Goal: Task Accomplishment & Management: Use online tool/utility

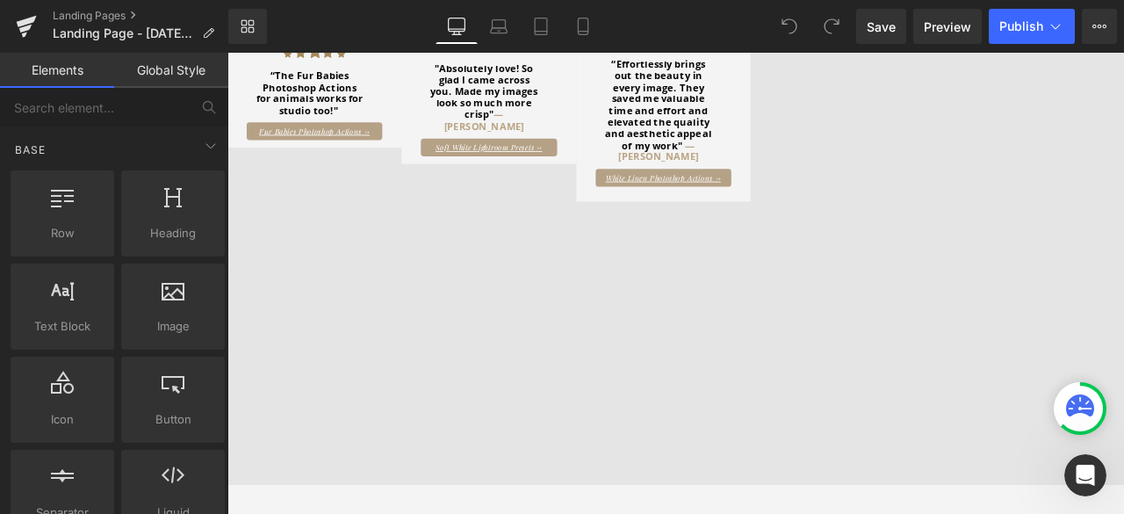
scroll to position [1229, 0]
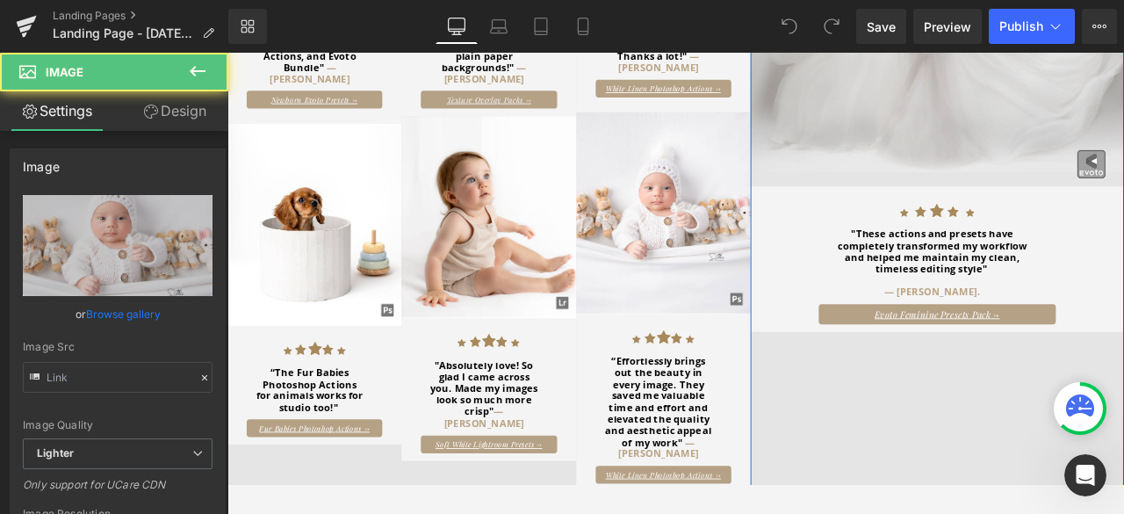
click at [958, 467] on div "Image Image Icon Icon Icon Icon Icon Icon List Hoz "These actions and presets h…" at bounding box center [1068, 390] width 442 height 1340
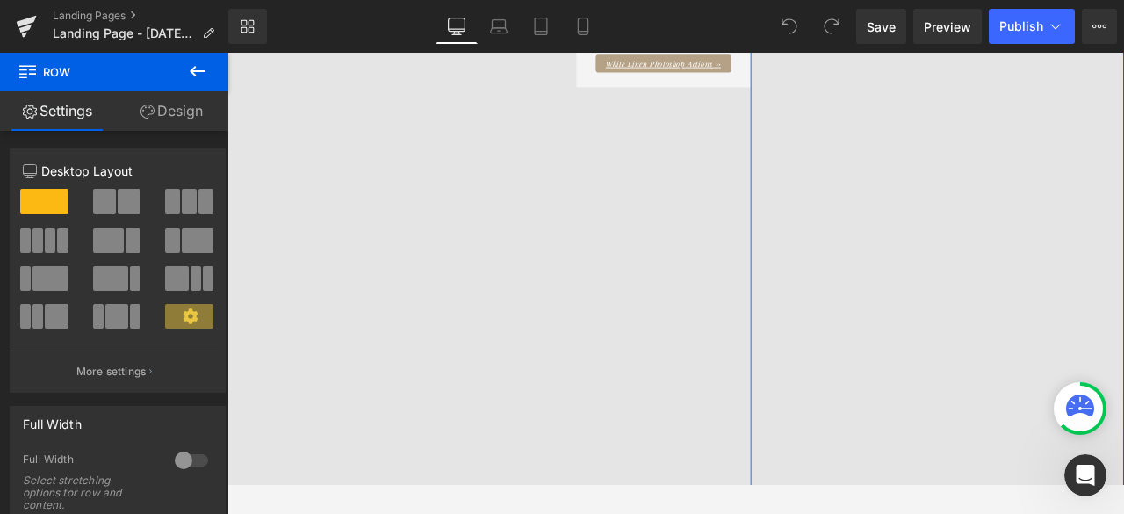
scroll to position [1843, 0]
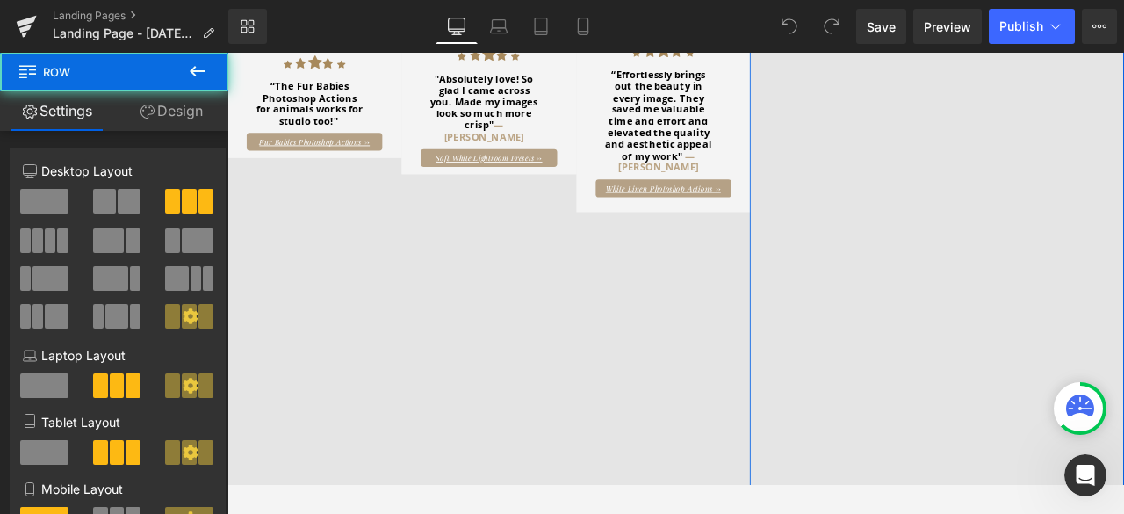
scroll to position [1492, 0]
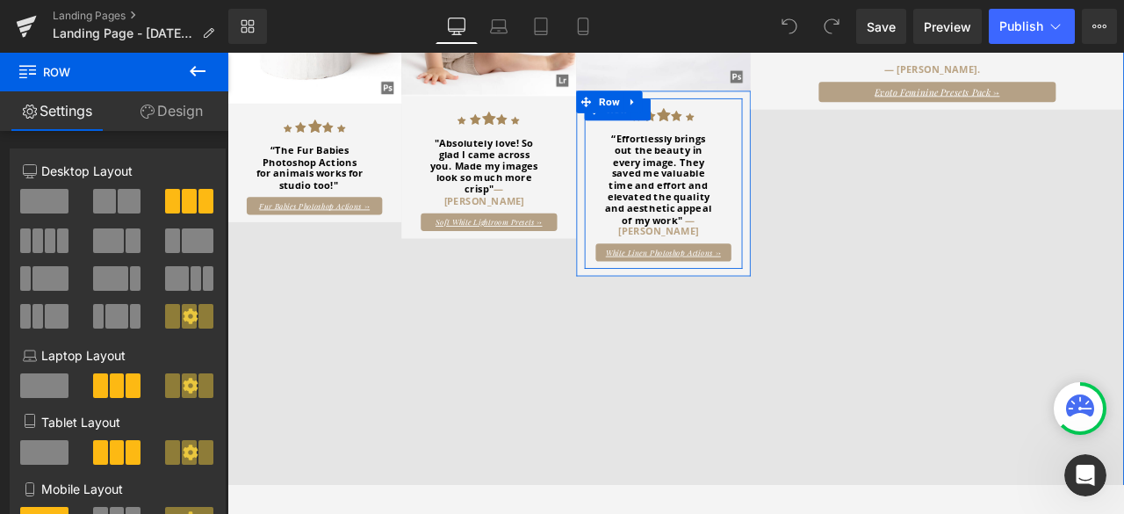
click at [650, 278] on div "Icon Icon Icon Icon Icon Icon List Hoz “Effortlessly brings out the beauty in e…" at bounding box center [743, 207] width 187 height 202
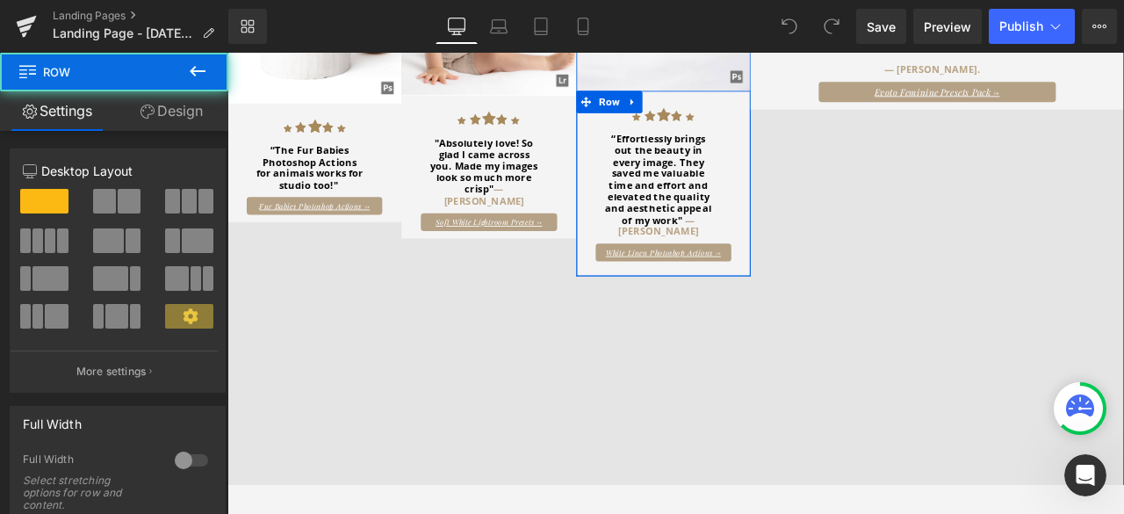
click at [642, 280] on div "Icon Icon Icon Icon Icon Icon List Hoz “Effortlessly brings out the beauty in e…" at bounding box center [744, 206] width 206 height 219
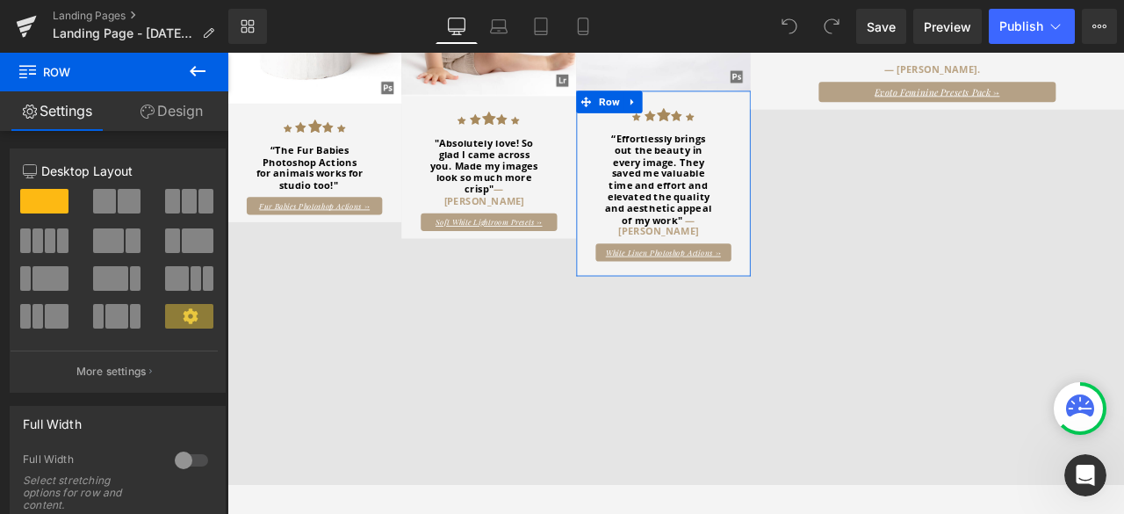
click at [152, 107] on link "Design" at bounding box center [171, 111] width 114 height 40
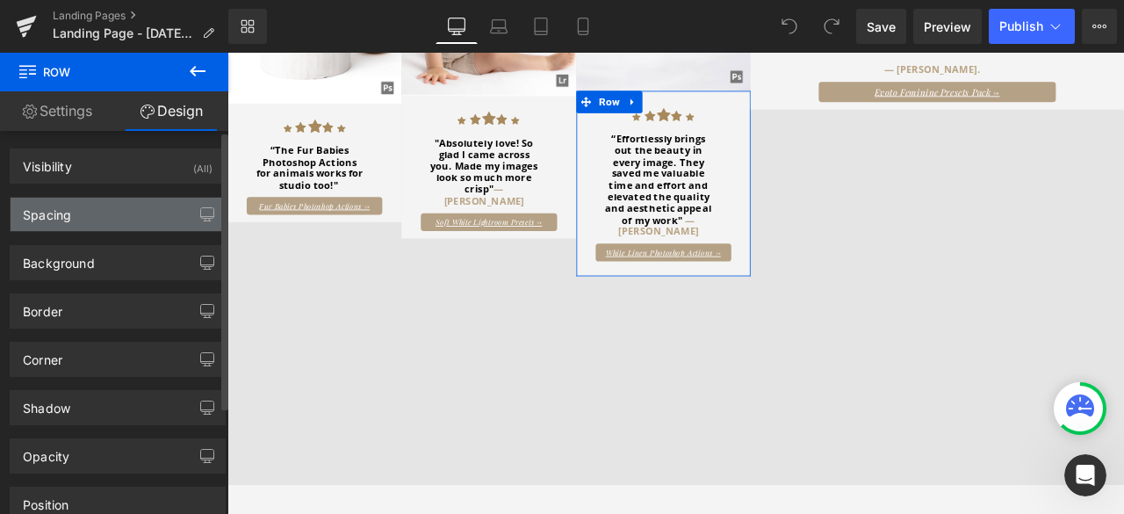
click at [63, 212] on div "Spacing" at bounding box center [47, 210] width 48 height 25
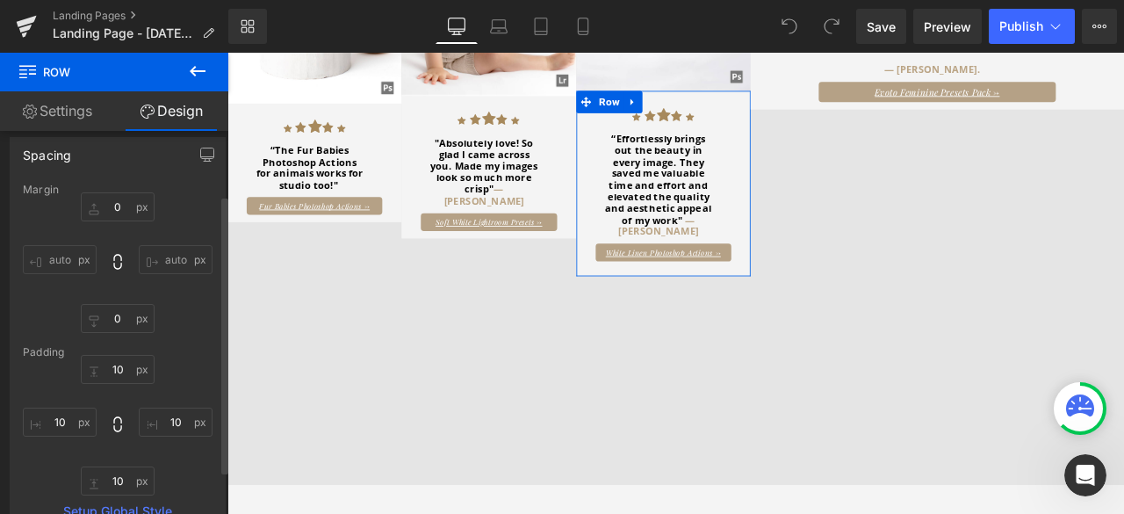
scroll to position [88, 0]
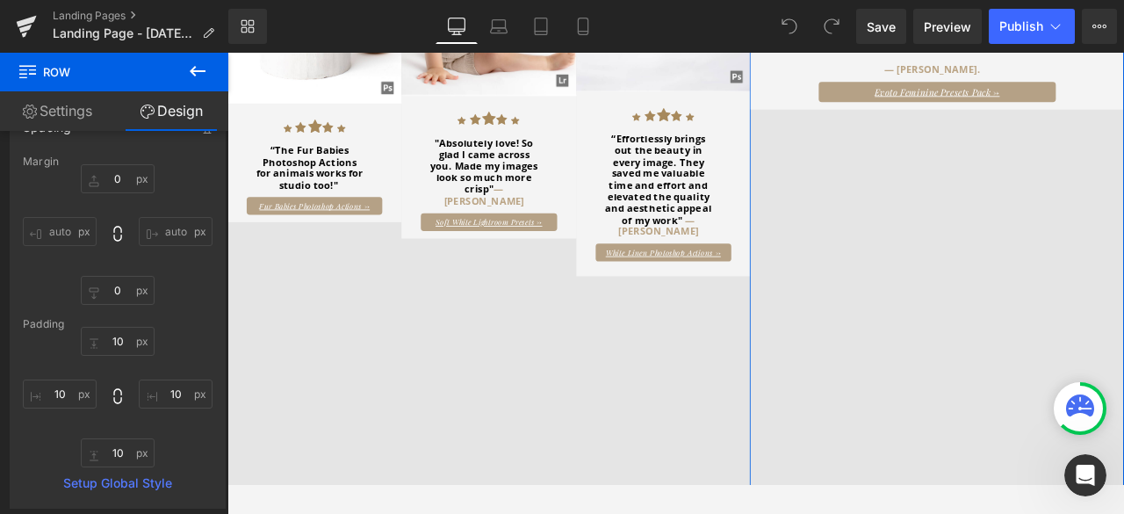
click at [585, 383] on div "Image Image Icon Icon Icon Icon Icon Icon List Hoz "I love everything, but espe…" at bounding box center [537, 127] width 620 height 1340
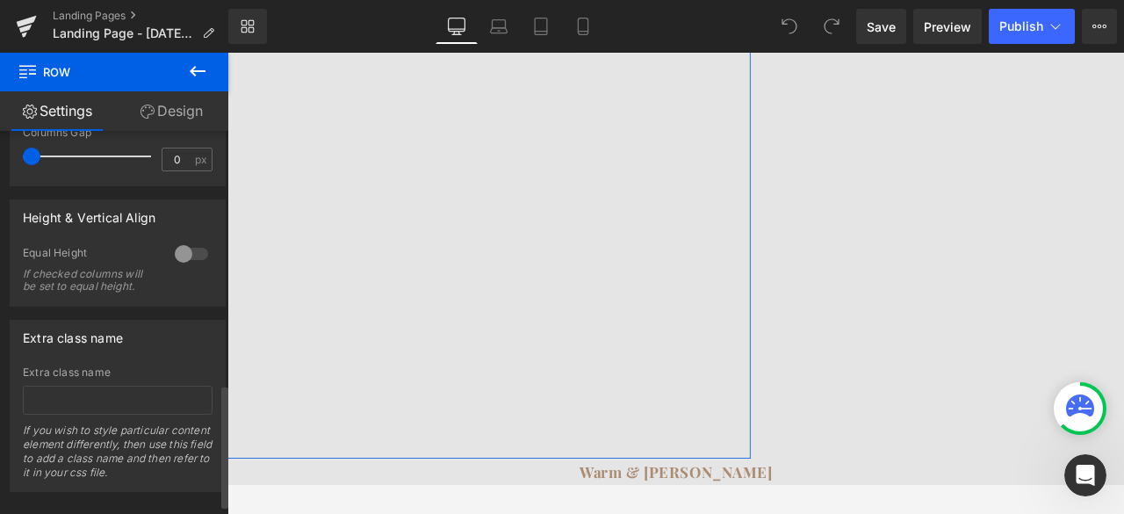
scroll to position [790, 0]
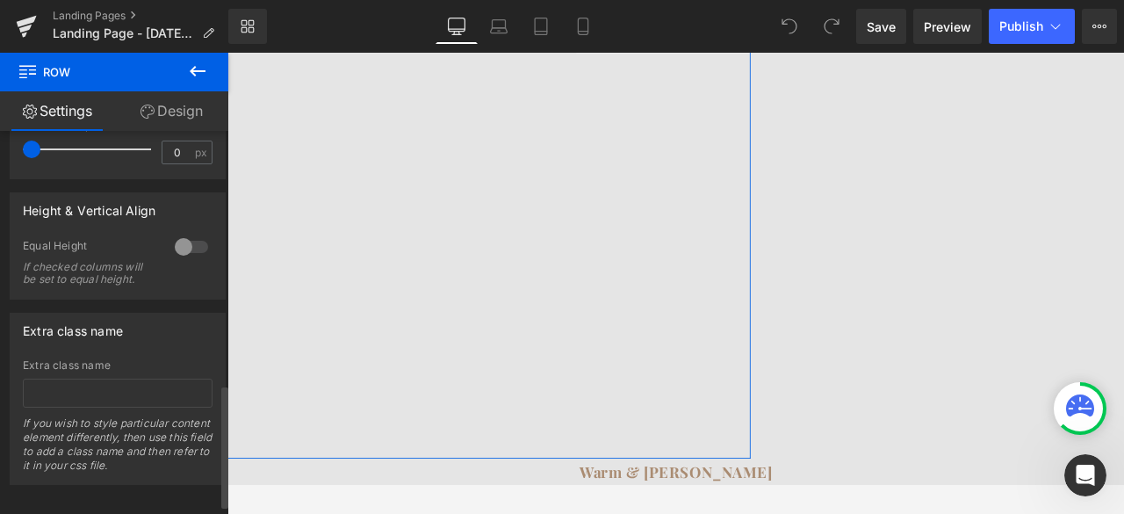
click at [179, 250] on div at bounding box center [191, 247] width 42 height 28
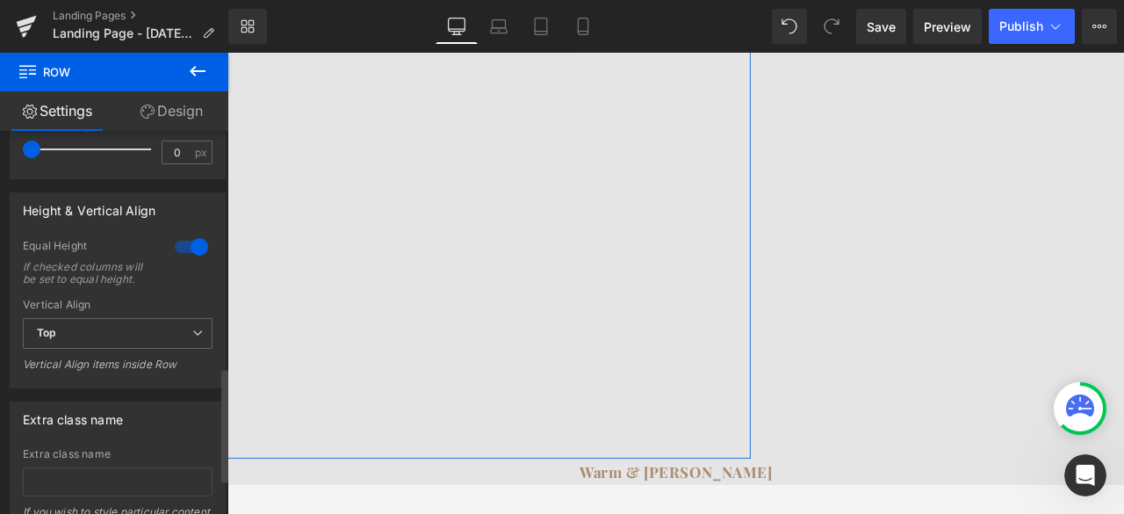
click at [195, 245] on div at bounding box center [191, 247] width 42 height 28
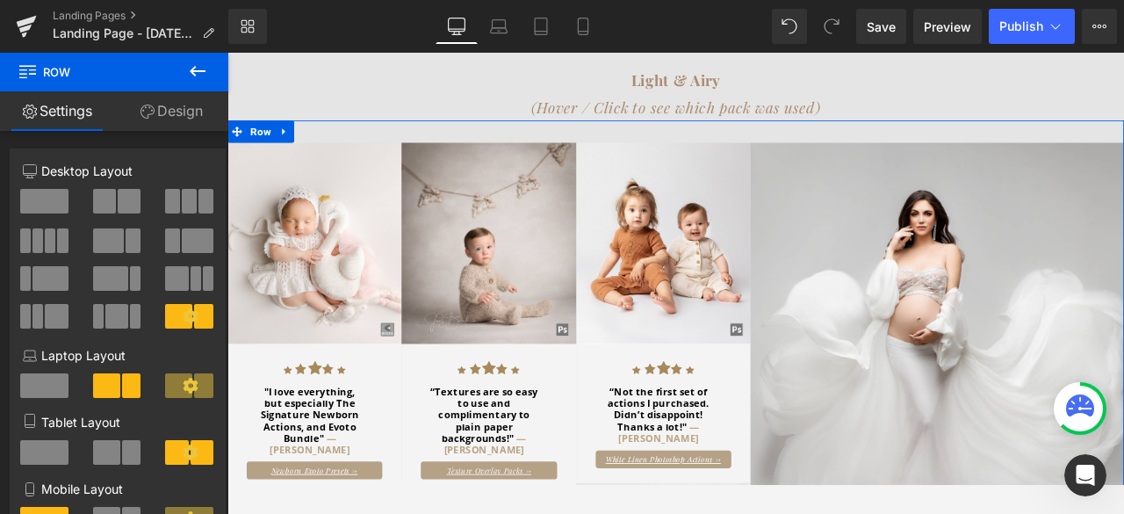
click at [167, 111] on link "Design" at bounding box center [171, 111] width 114 height 40
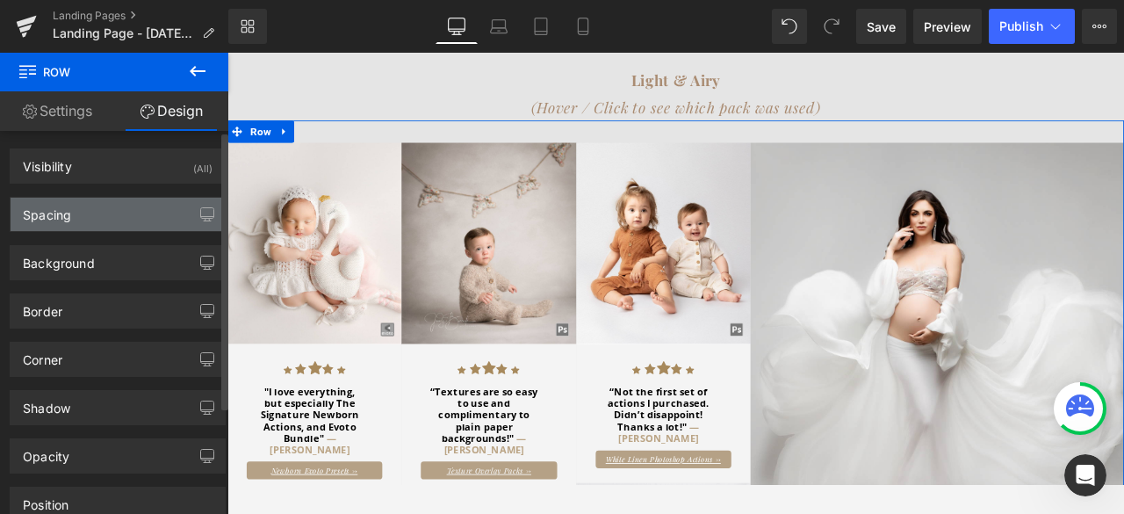
click at [71, 208] on div "Spacing" at bounding box center [118, 214] width 214 height 33
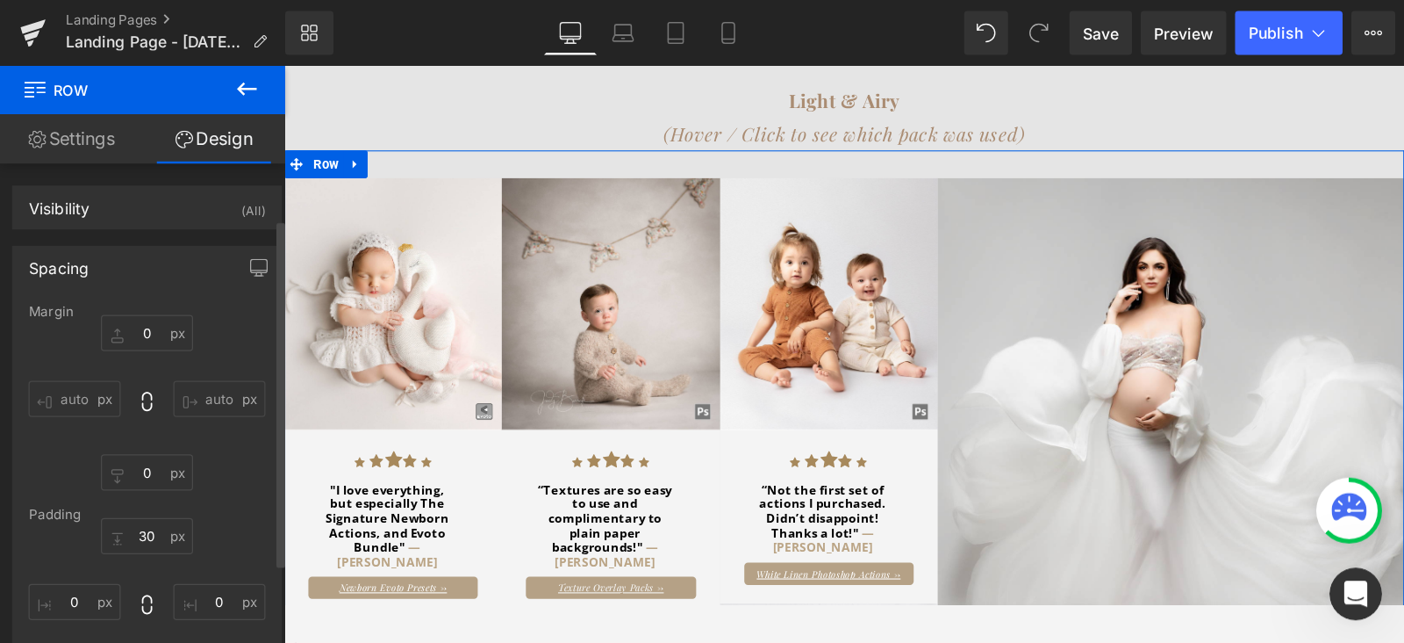
scroll to position [88, 0]
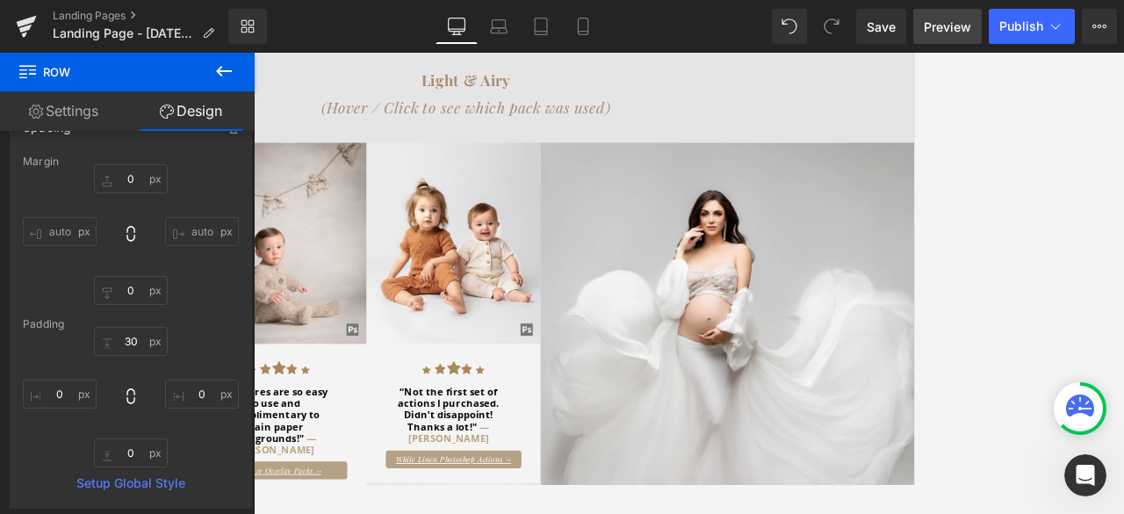
click at [981, 37] on link "Preview" at bounding box center [947, 26] width 68 height 35
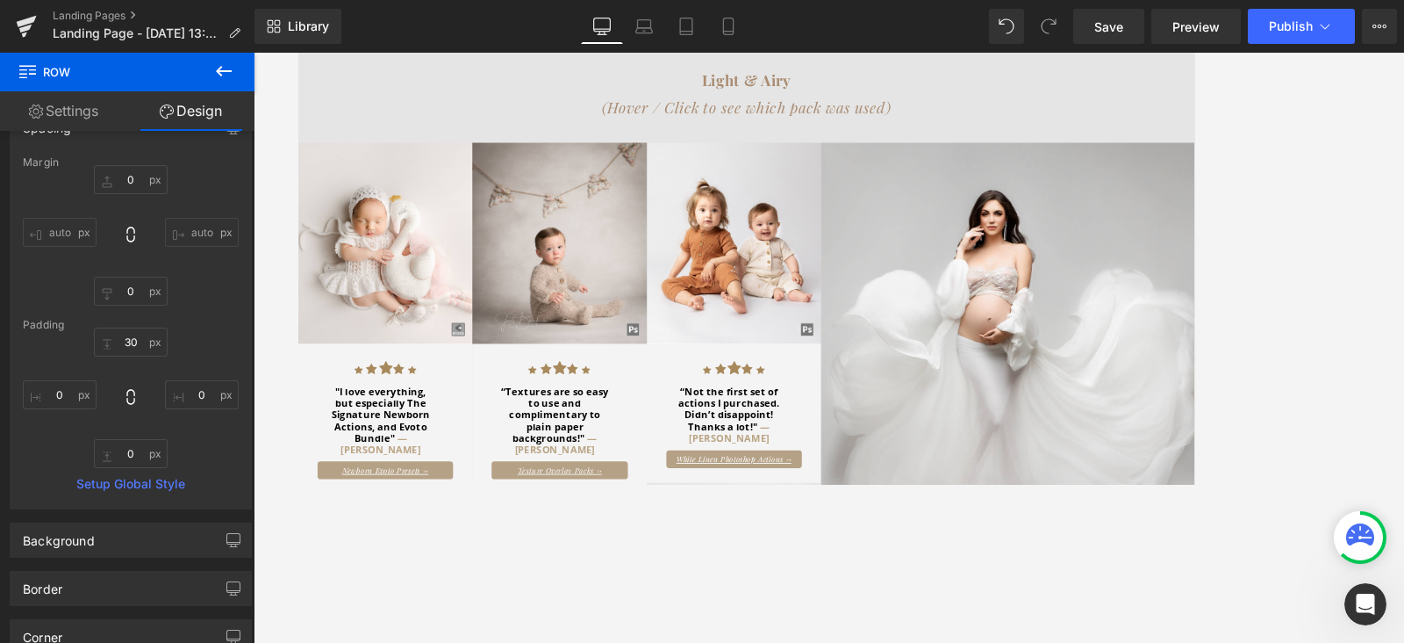
scroll to position [789, 0]
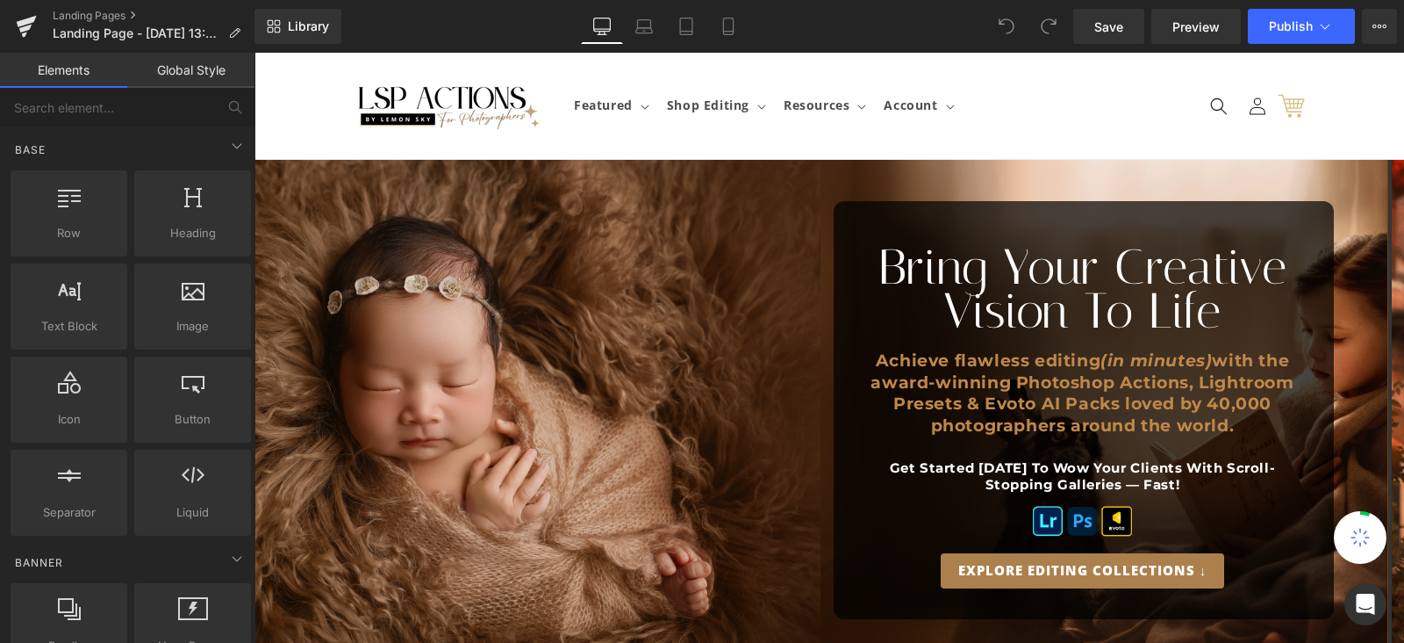
scroll to position [549, 0]
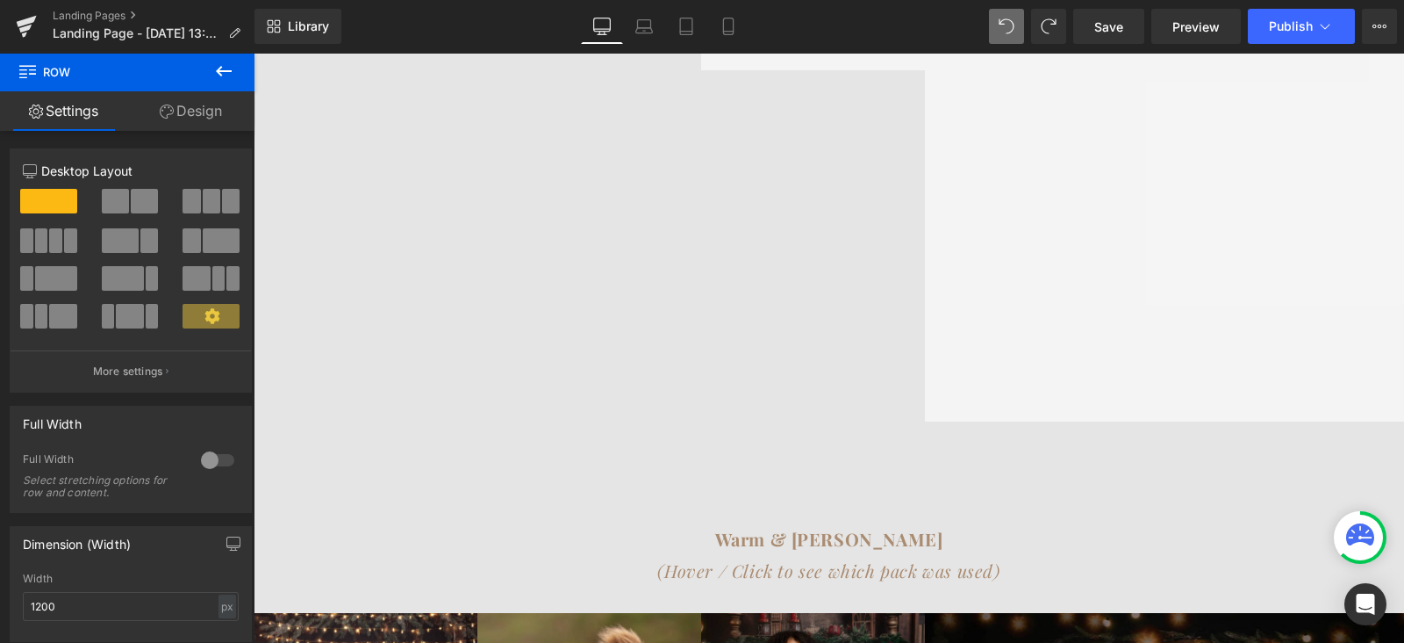
scroll to position [1774, 0]
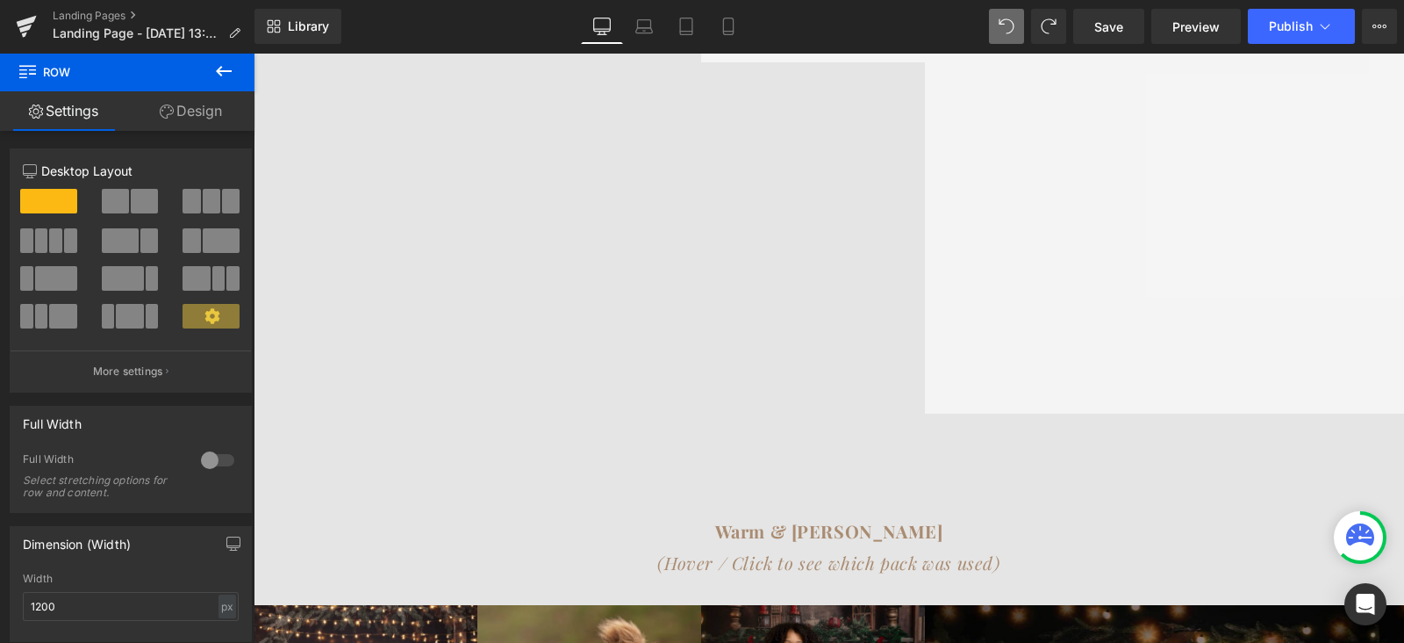
click at [206, 77] on button at bounding box center [223, 72] width 61 height 39
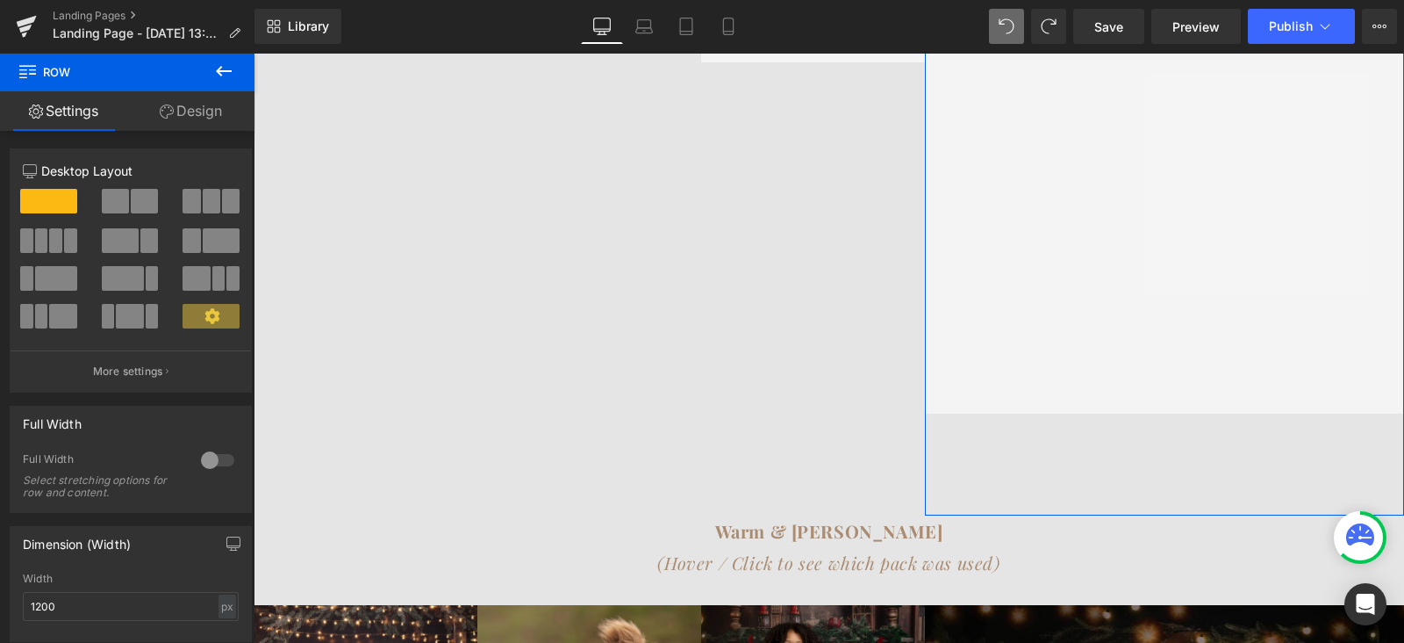
click at [177, 118] on link "Design" at bounding box center [190, 111] width 127 height 40
click at [0, 0] on div "Spacing" at bounding box center [0, 0] width 0 height 0
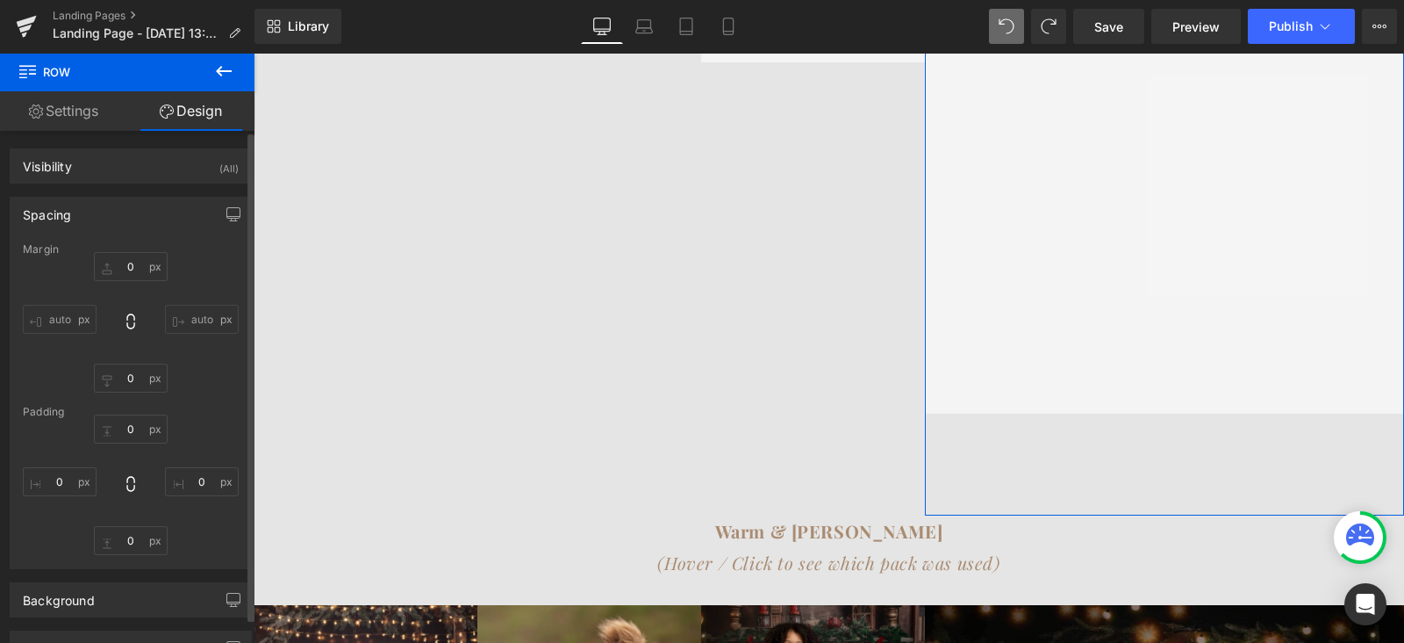
type input "0"
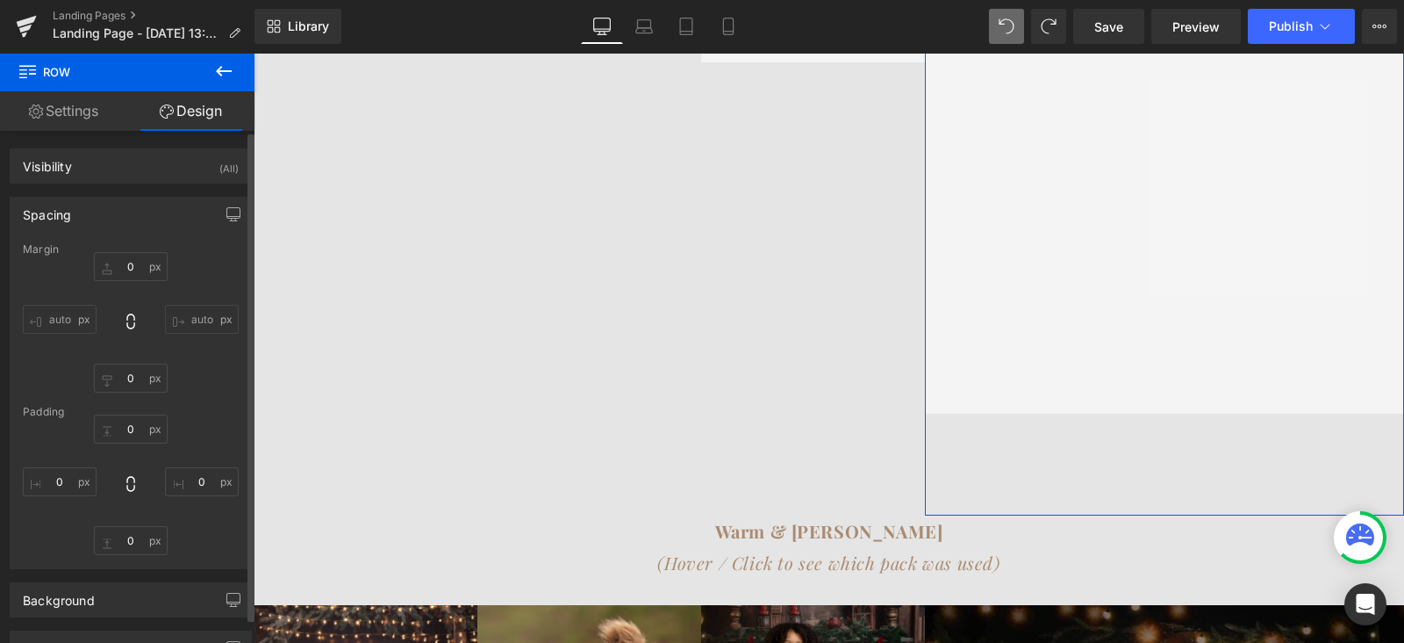
type input "0"
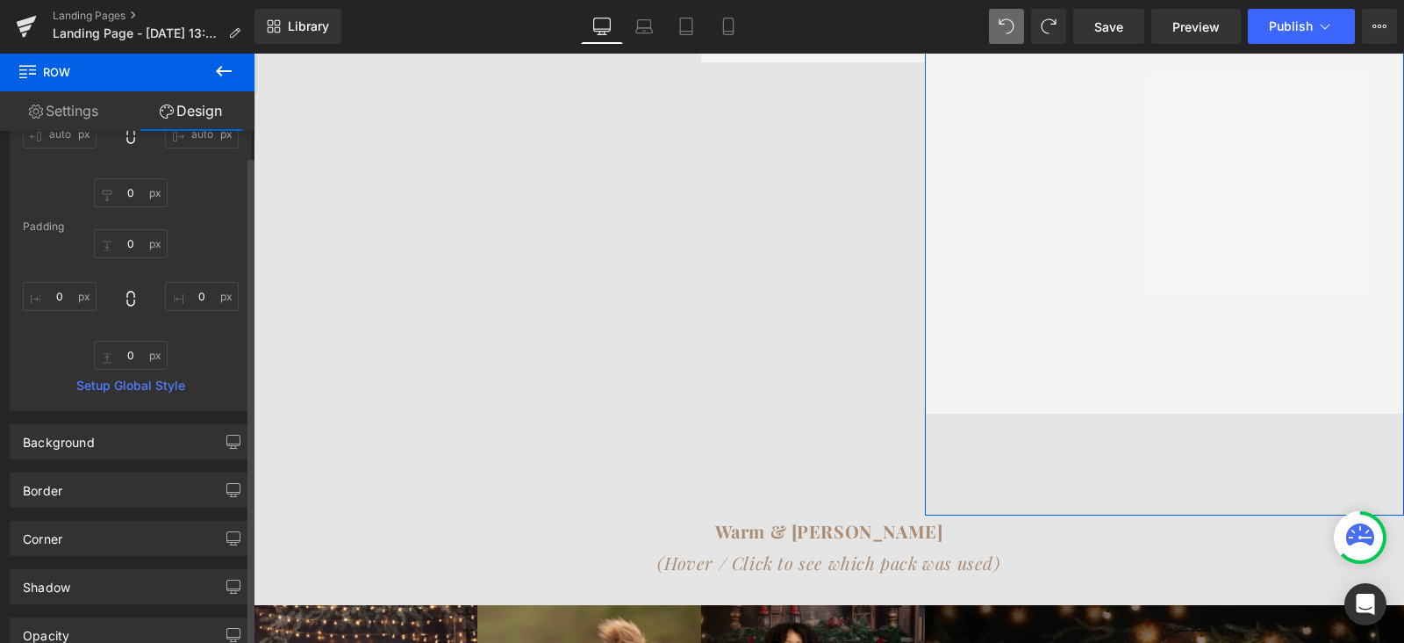
scroll to position [390, 0]
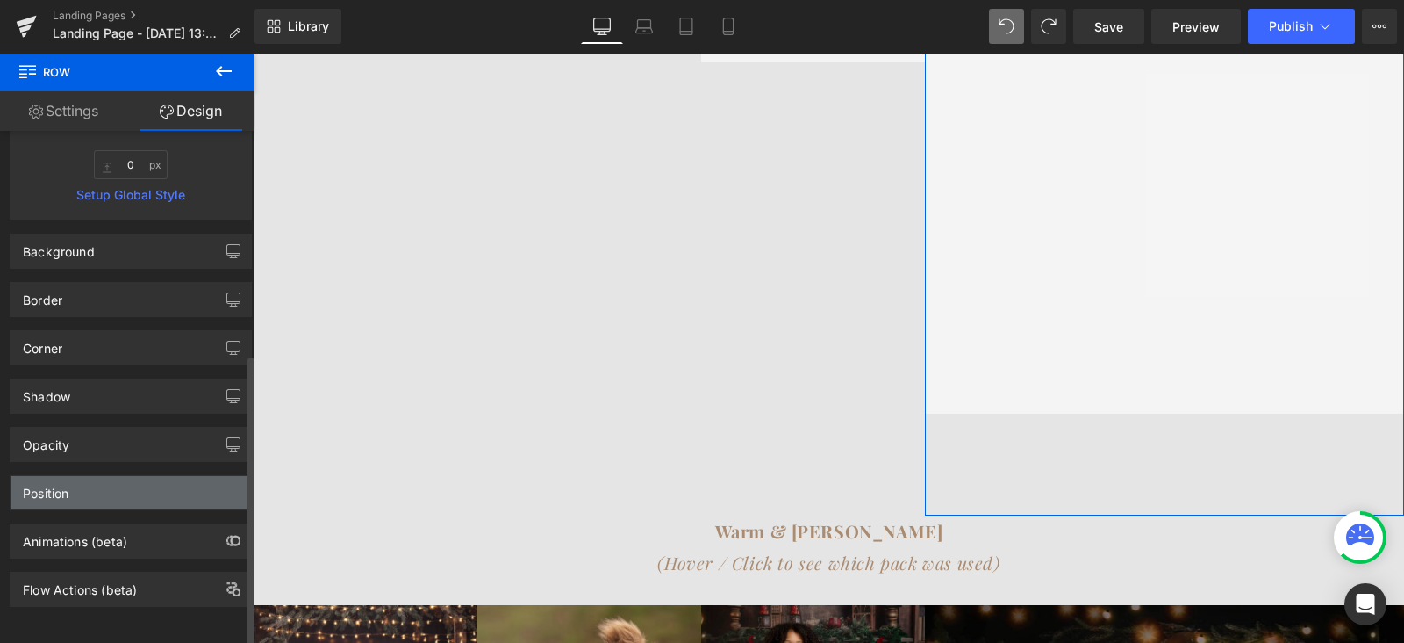
click at [97, 476] on div "Position" at bounding box center [131, 492] width 241 height 33
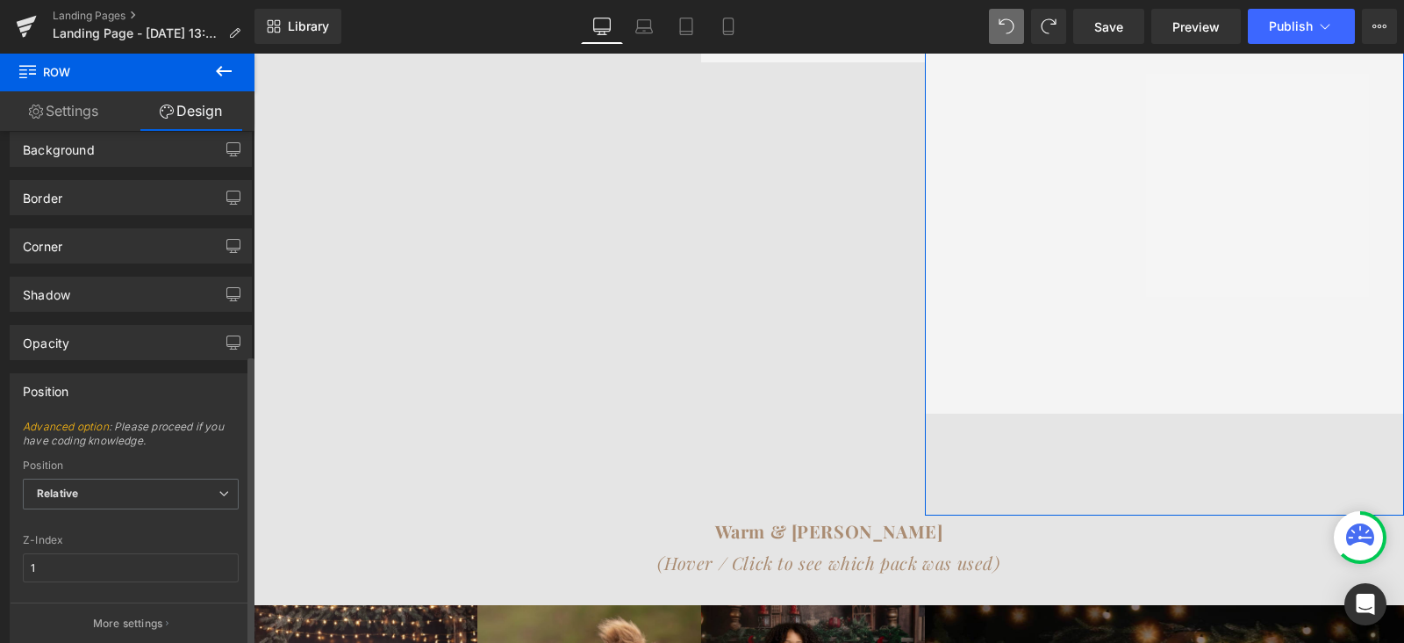
scroll to position [609, 0]
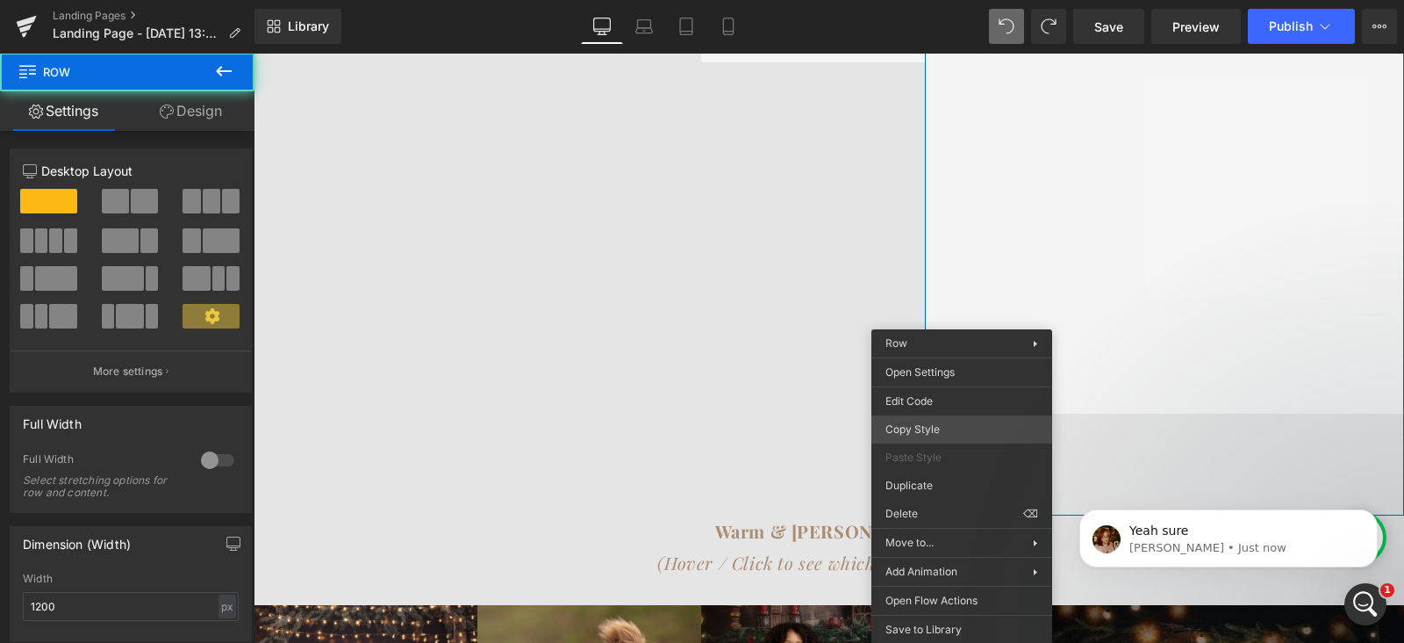
scroll to position [0, 0]
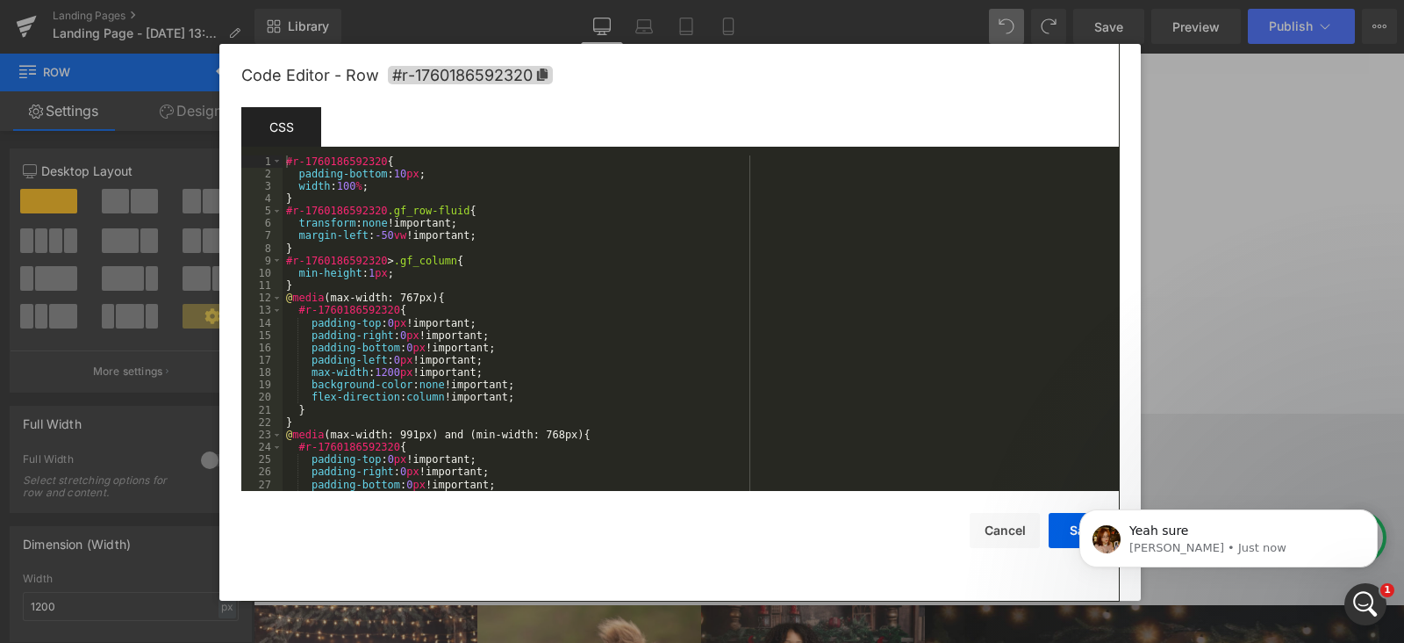
click at [948, 0] on div "Row You are previewing how the will restyle your page. You can not edit Element…" at bounding box center [702, 0] width 1404 height 0
drag, startPoint x: 482, startPoint y: 80, endPoint x: 521, endPoint y: 75, distance: 39.0
click at [485, 83] on span "#r-1760186592320" at bounding box center [470, 75] width 165 height 18
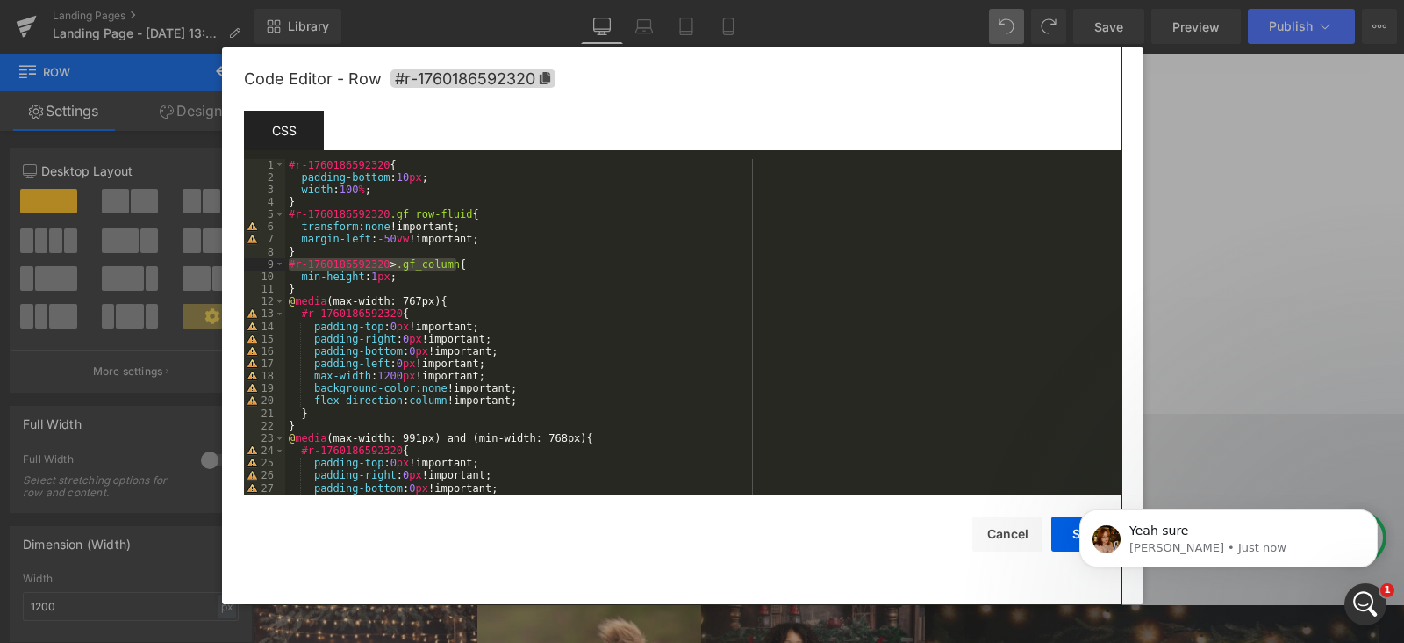
drag, startPoint x: 456, startPoint y: 261, endPoint x: 272, endPoint y: 270, distance: 184.6
click at [272, 270] on pre "1 2 3 4 5 6 7 8 9 10 11 12 13 14 15 16 17 18 19 20 21 22 23 24 25 26 27 28 #r-1…" at bounding box center [683, 327] width 878 height 336
click at [388, 273] on div "#r-1760186592320 { padding-bottom : 10 px ; width : 100 % ; } #r-1760186592320 …" at bounding box center [700, 339] width 830 height 361
click at [548, 74] on icon at bounding box center [545, 78] width 11 height 12
click at [1016, 534] on button "Cancel" at bounding box center [1008, 533] width 70 height 35
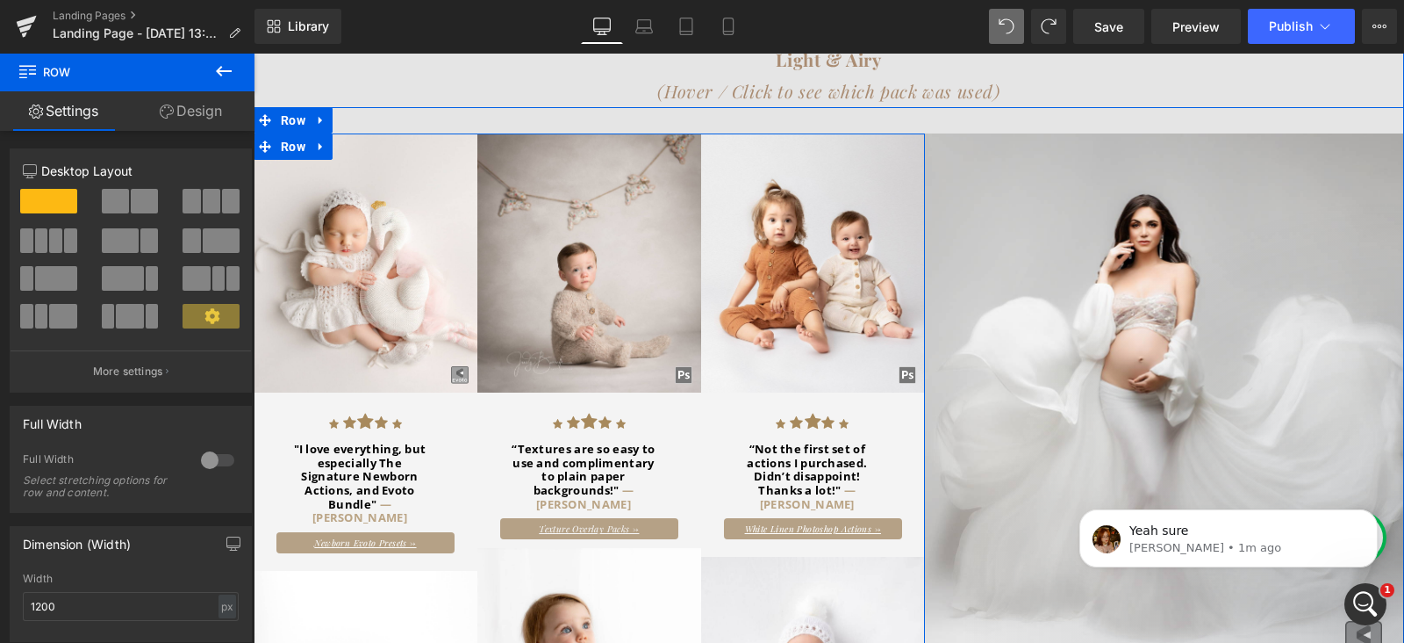
scroll to position [677, 0]
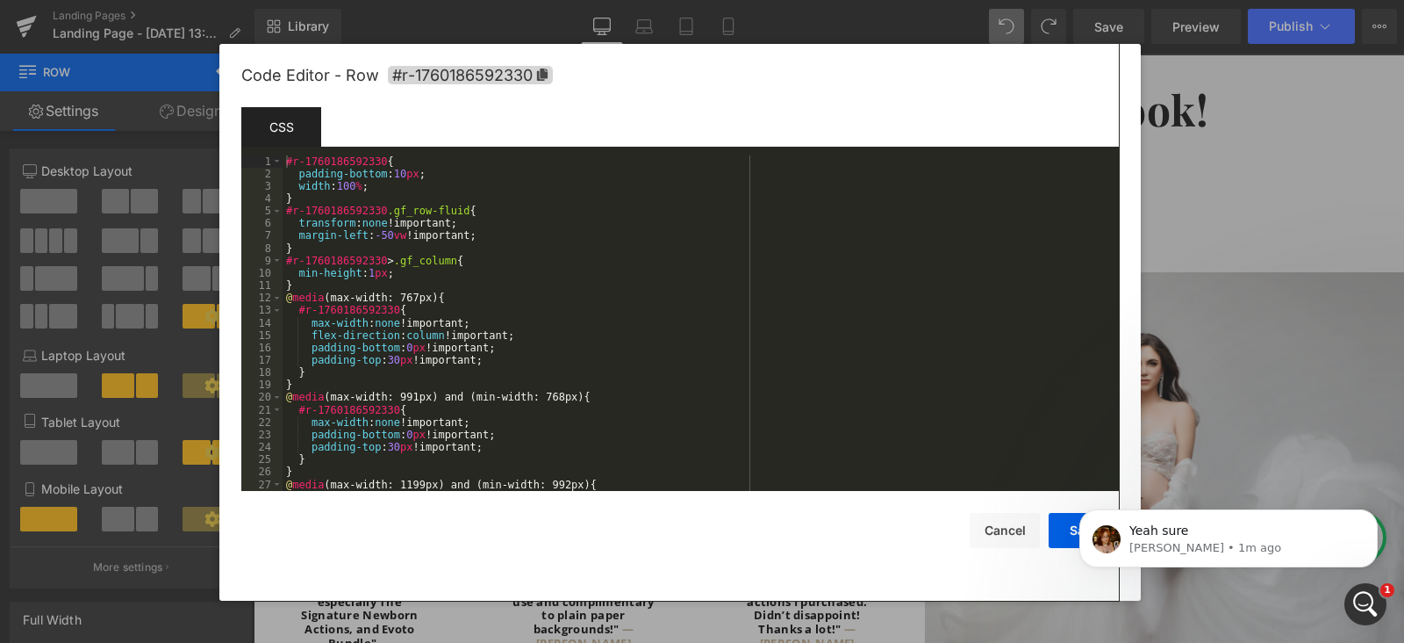
click at [276, 0] on div "Row You are previewing how the will restyle your page. You can not edit Element…" at bounding box center [702, 0] width 1404 height 0
click at [487, 83] on span "#r-1760186592330" at bounding box center [470, 75] width 165 height 18
click at [1015, 539] on button "Cancel" at bounding box center [1005, 530] width 70 height 35
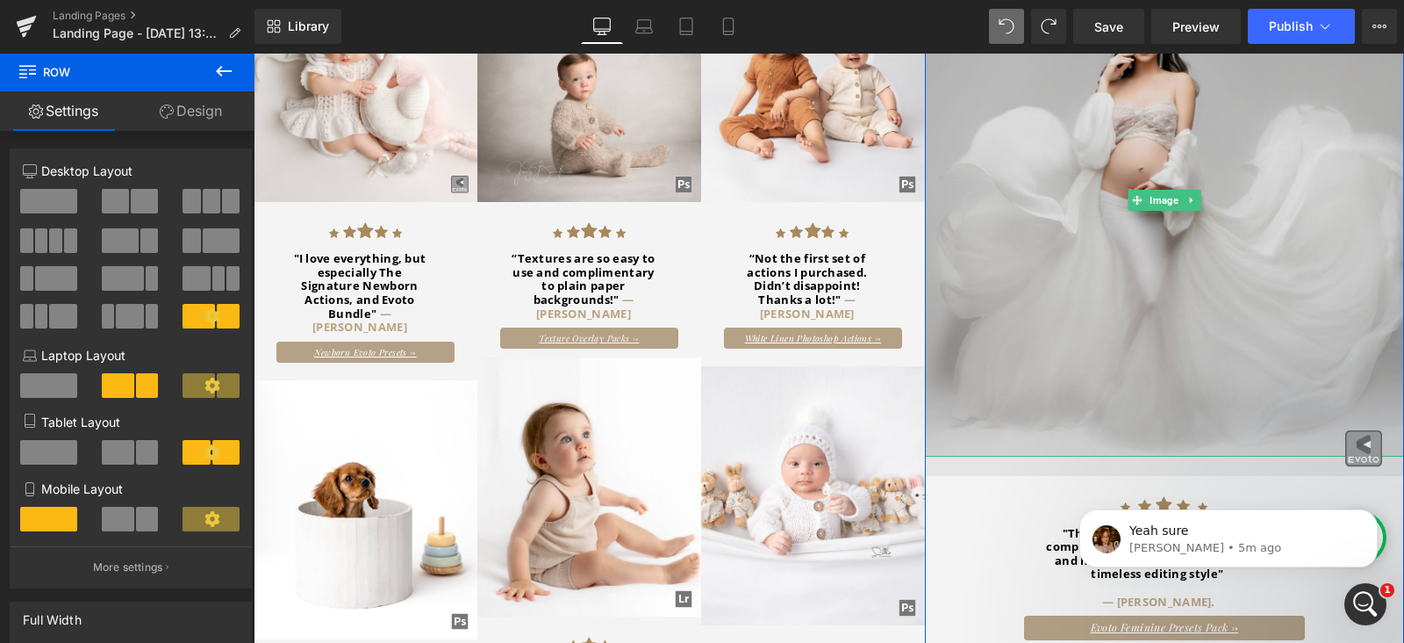
scroll to position [1116, 0]
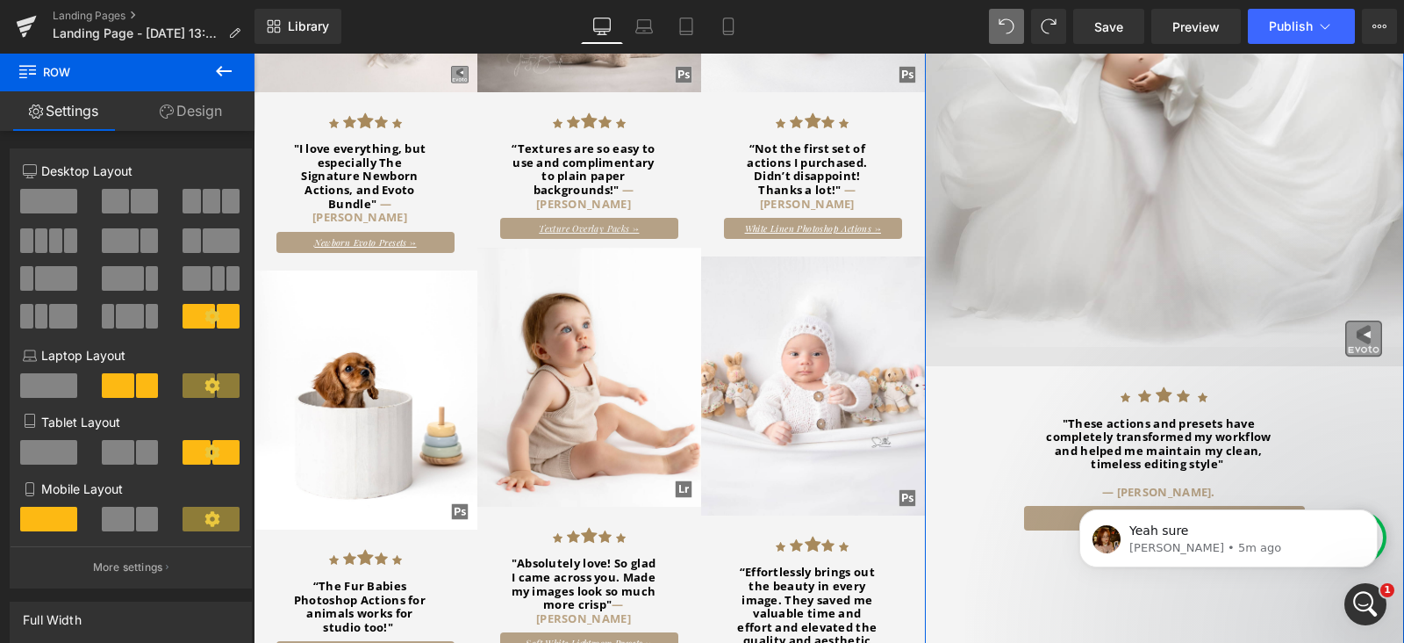
click at [973, 337] on div at bounding box center [1153, 343] width 457 height 46
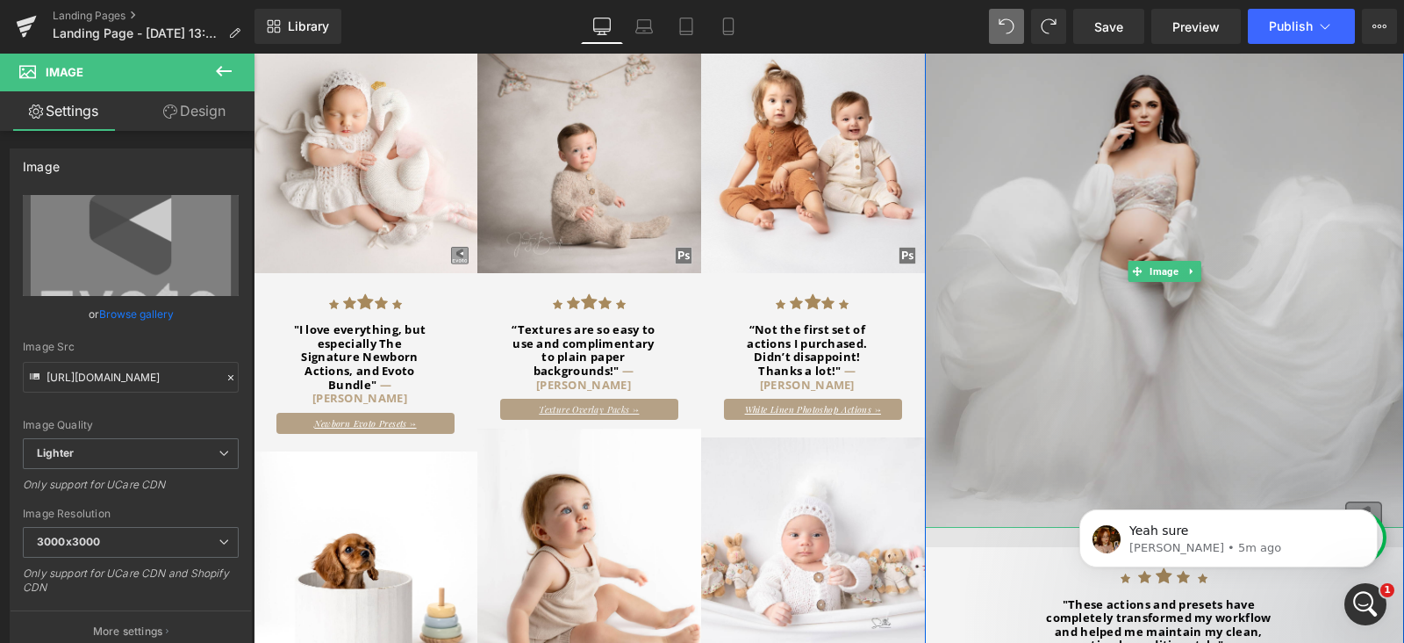
scroll to position [787, 0]
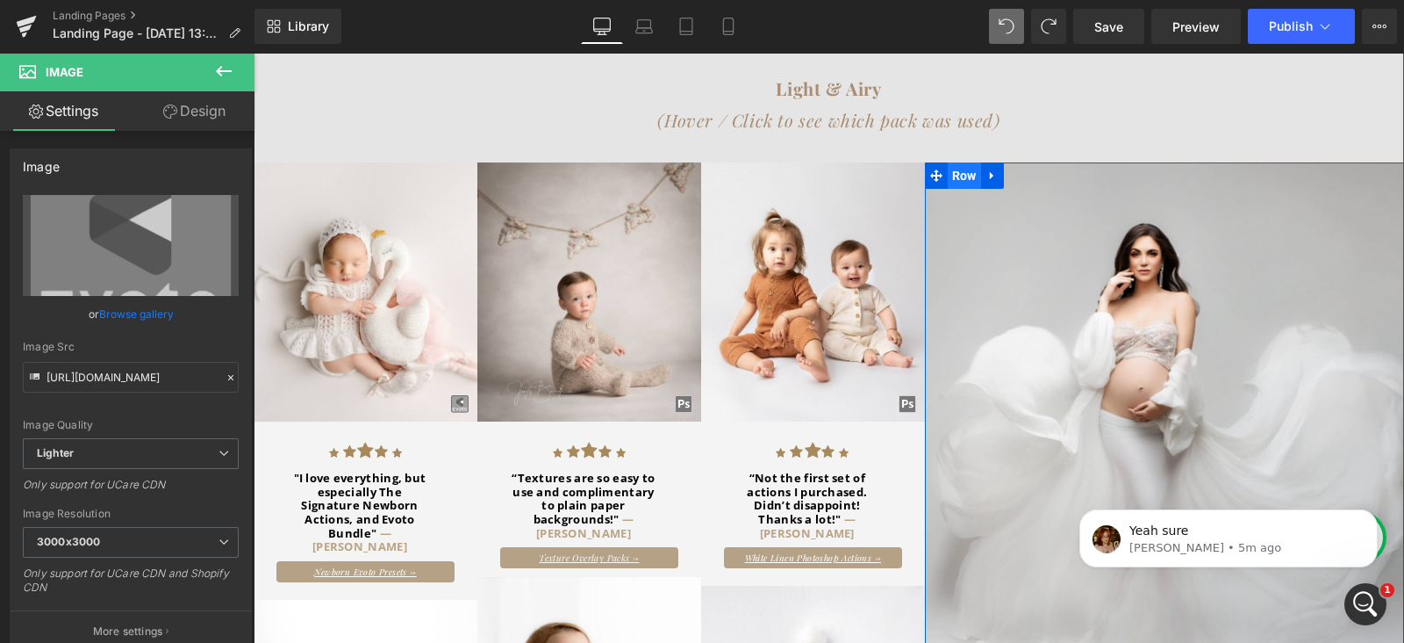
click at [970, 162] on span "Row" at bounding box center [964, 175] width 33 height 26
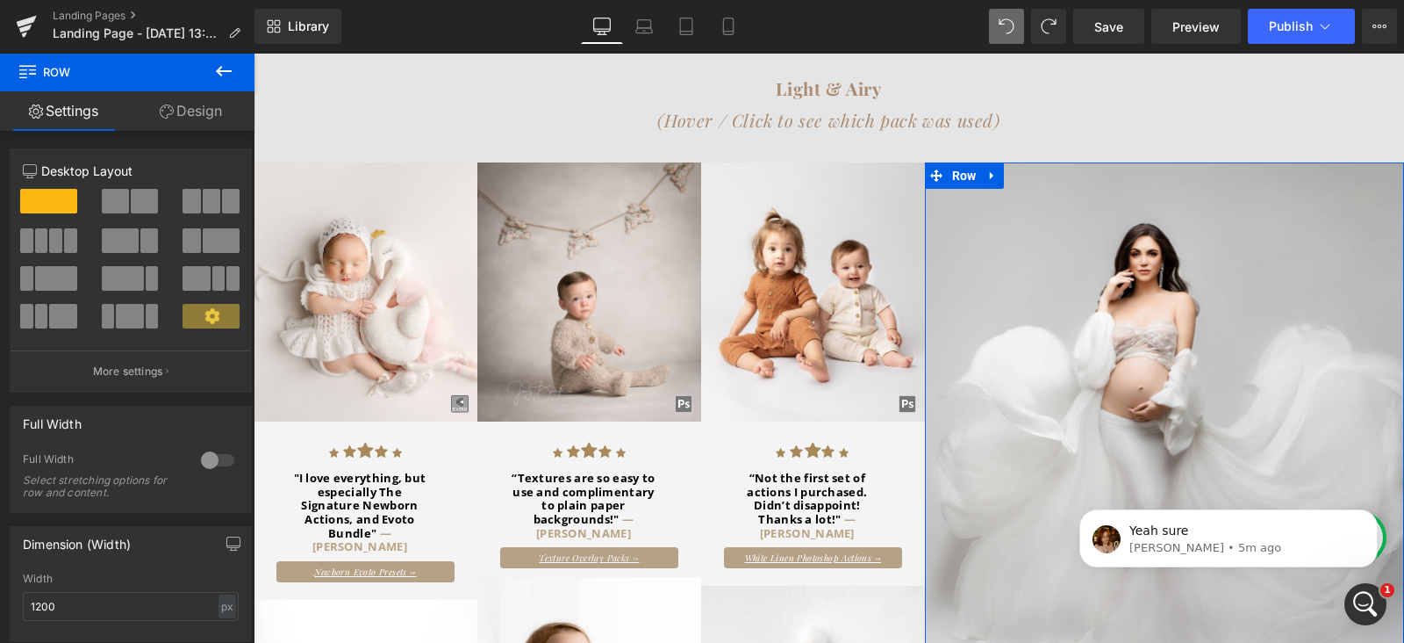
click at [174, 120] on link "Design" at bounding box center [190, 111] width 127 height 40
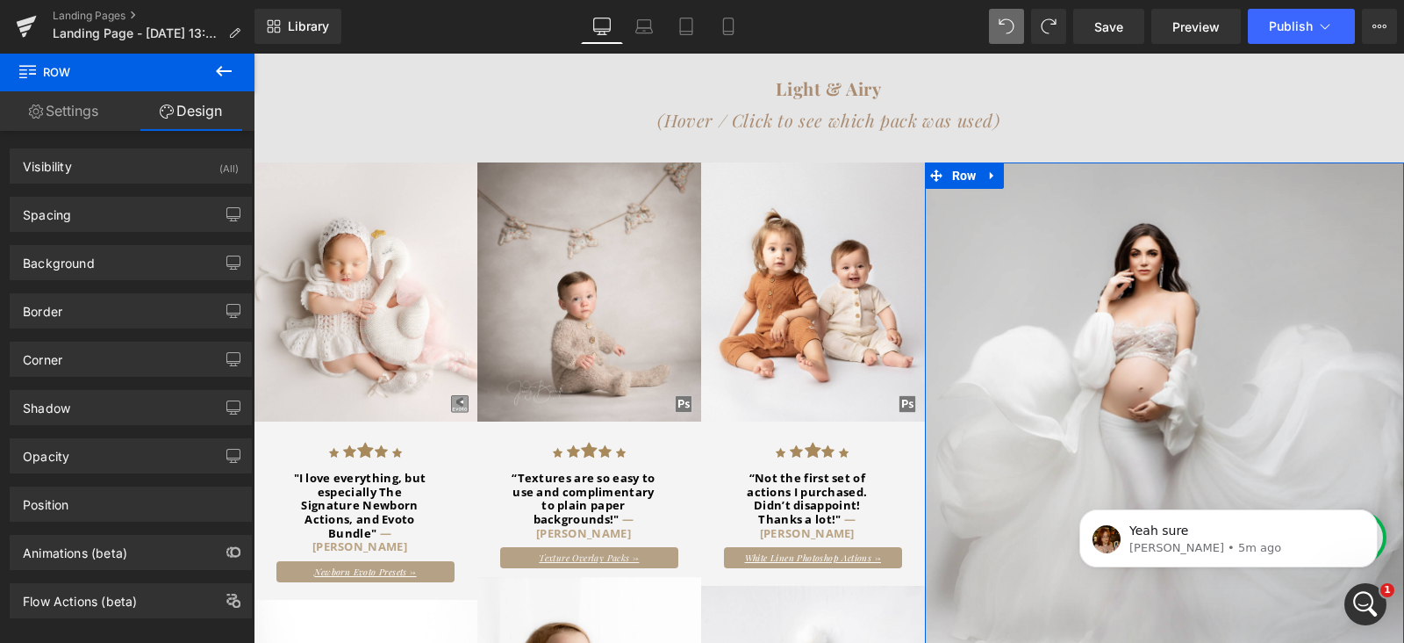
scroll to position [25, 0]
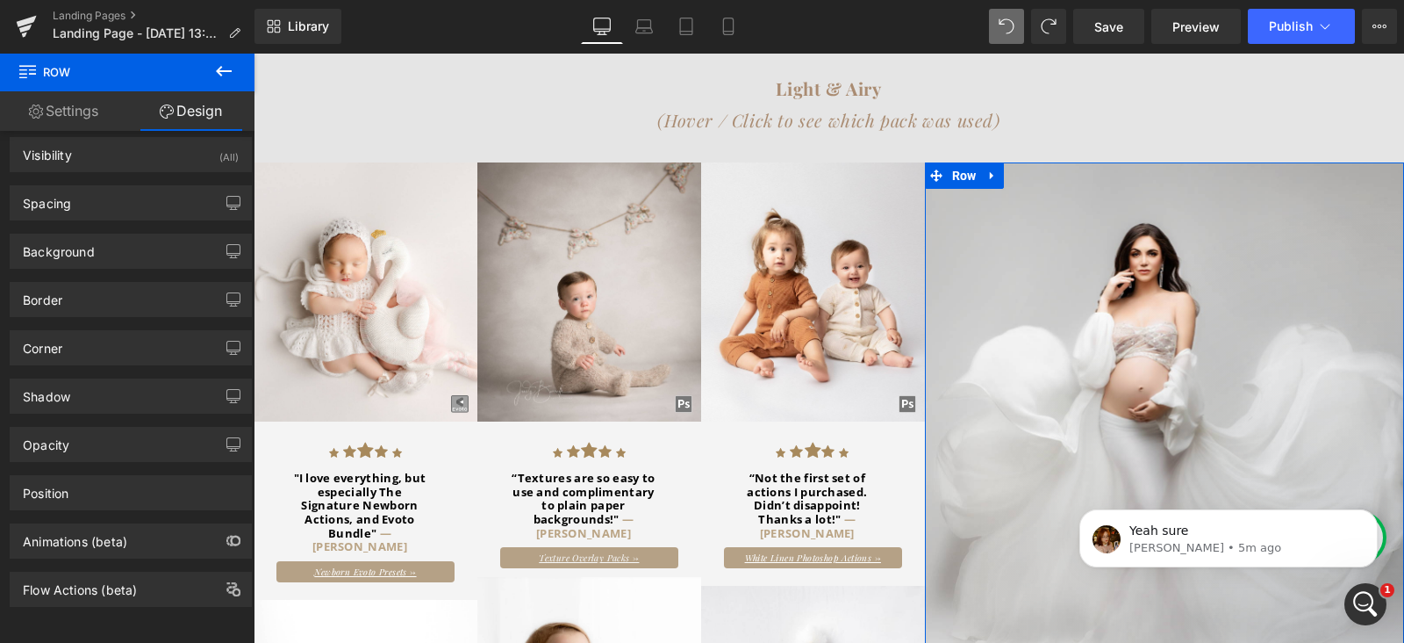
click at [104, 111] on link "Settings" at bounding box center [63, 111] width 127 height 40
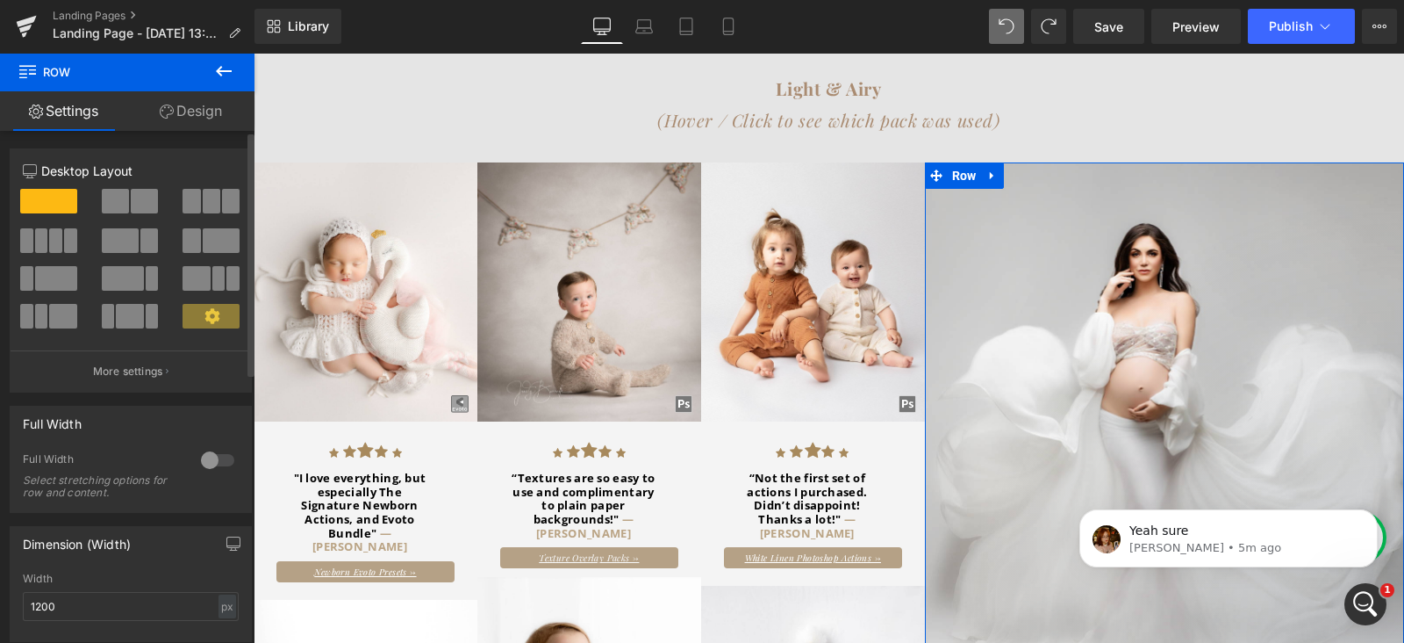
scroll to position [562, 0]
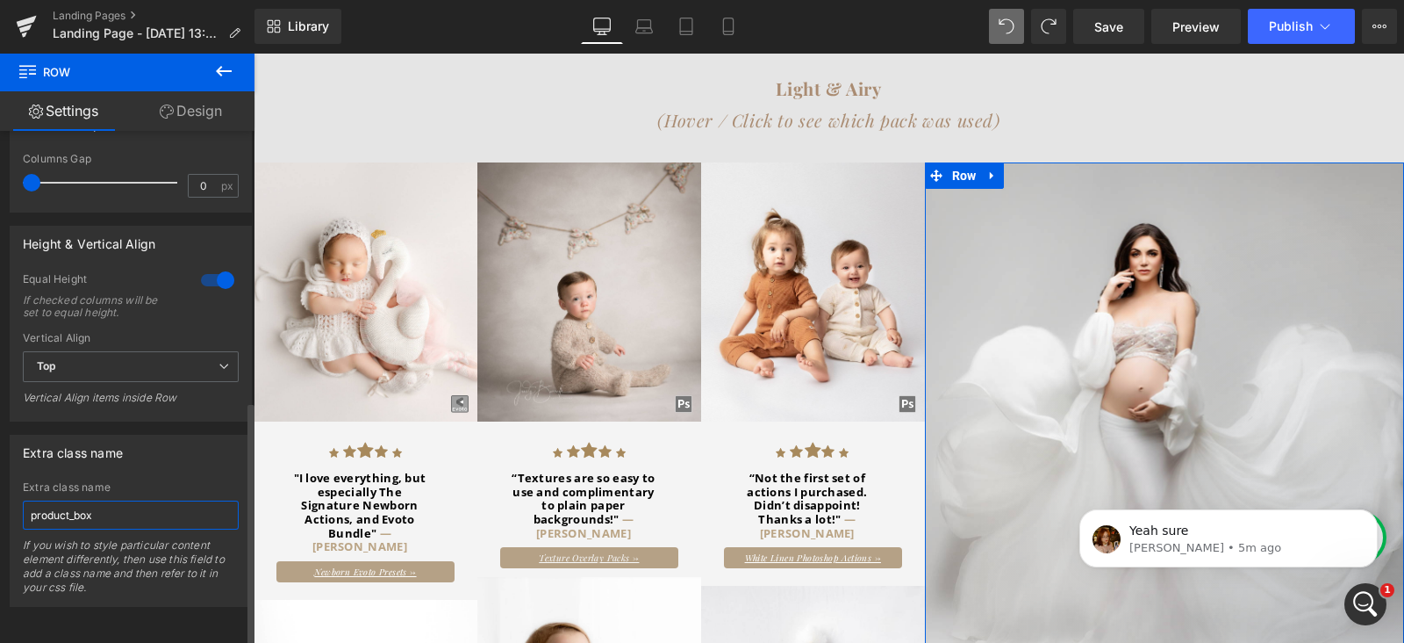
drag, startPoint x: 104, startPoint y: 498, endPoint x: 19, endPoint y: 511, distance: 85.3
click at [0, 511] on div "Extra class name product_box Extra class name product_box If you wish to style …" at bounding box center [131, 513] width 262 height 185
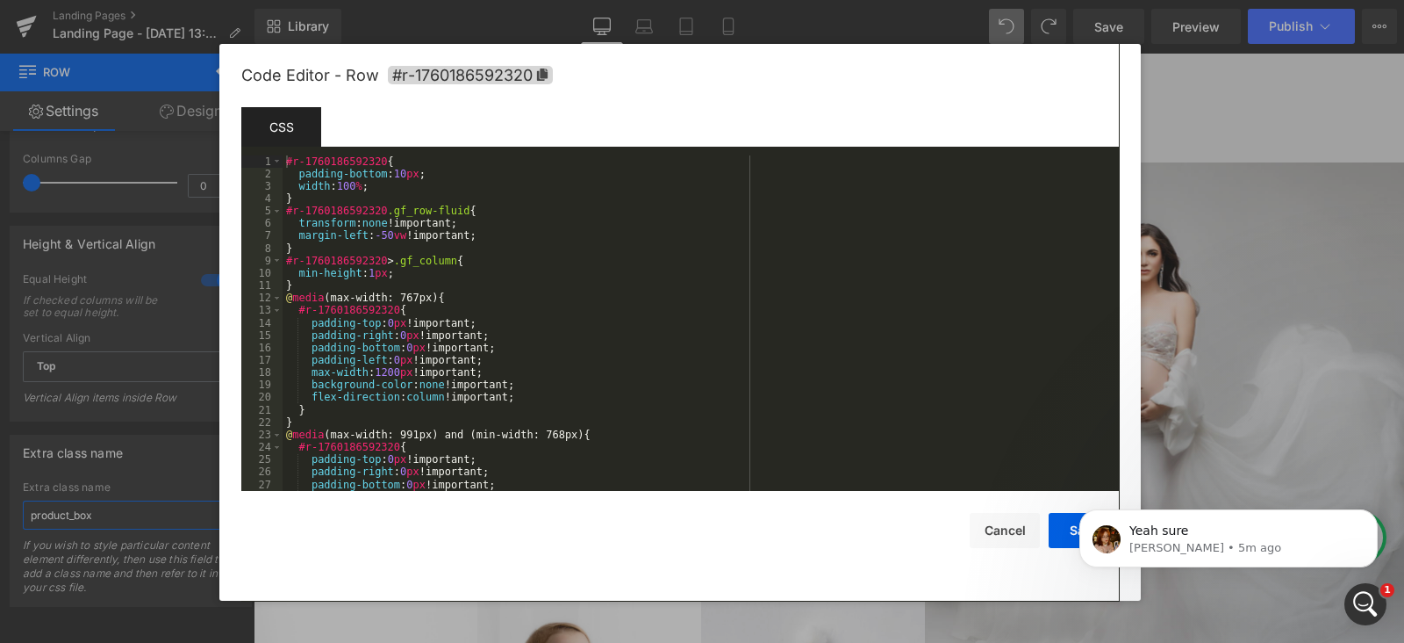
click at [948, 0] on div "Row You are previewing how the will restyle your page. You can not edit Element…" at bounding box center [702, 0] width 1404 height 0
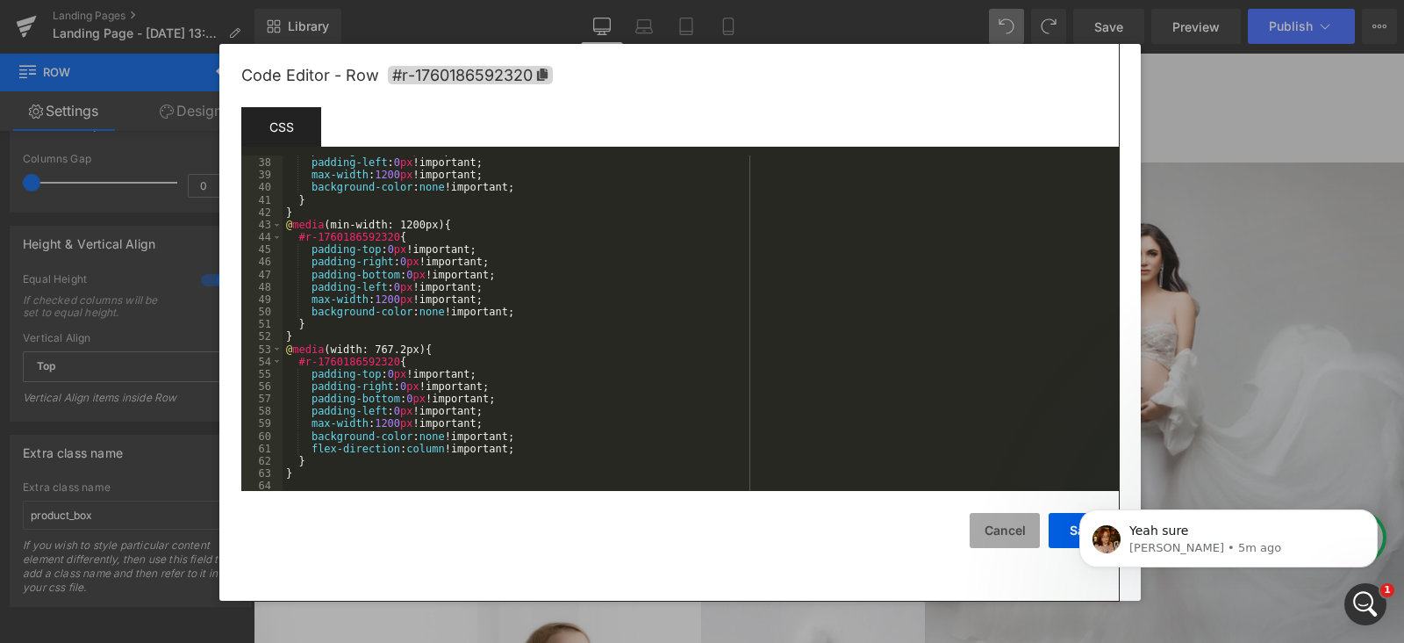
click at [1002, 534] on button "Cancel" at bounding box center [1005, 530] width 70 height 35
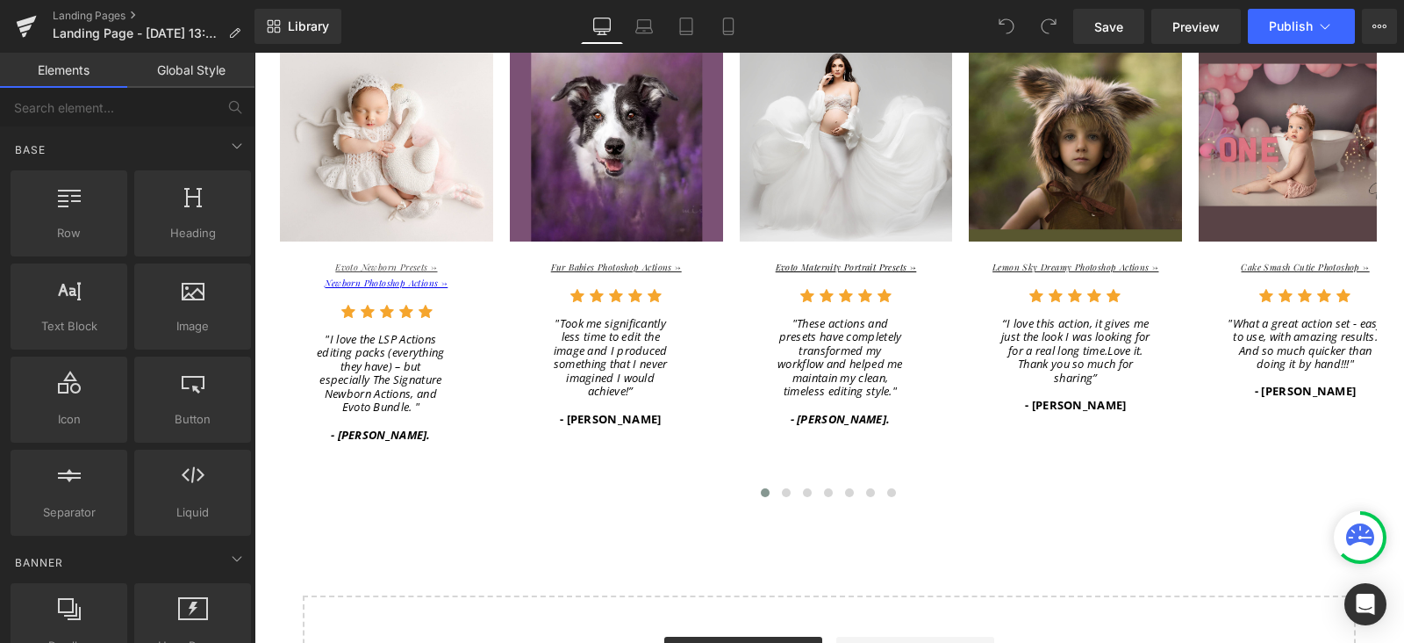
scroll to position [3510, 0]
